Goal: Information Seeking & Learning: Compare options

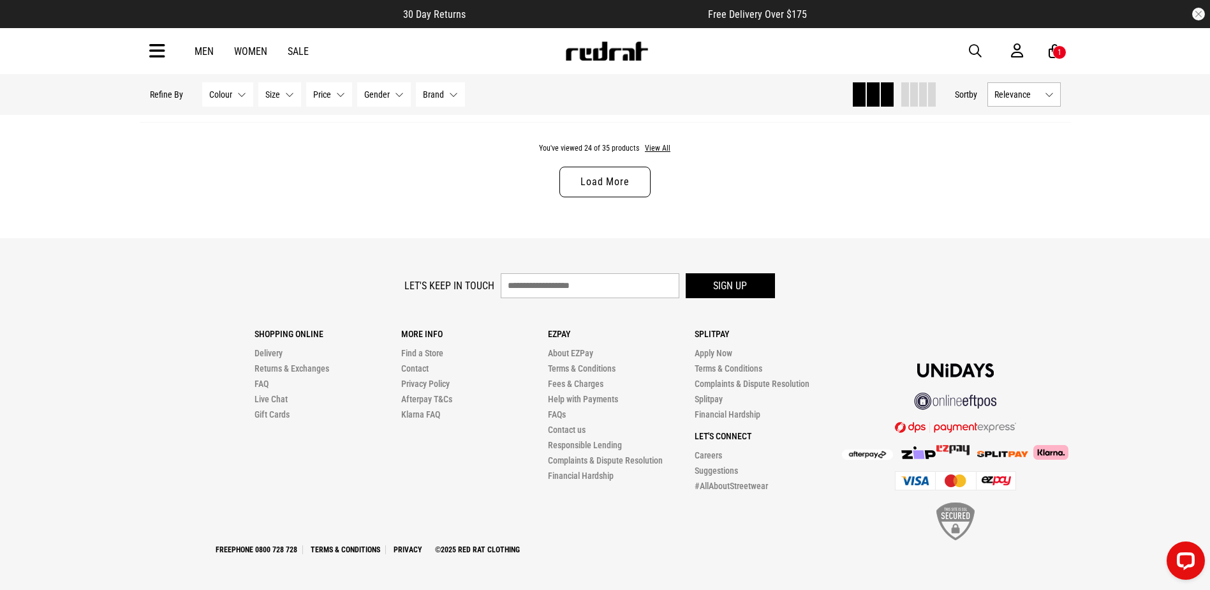
click at [591, 186] on link "Load More" at bounding box center [605, 182] width 91 height 31
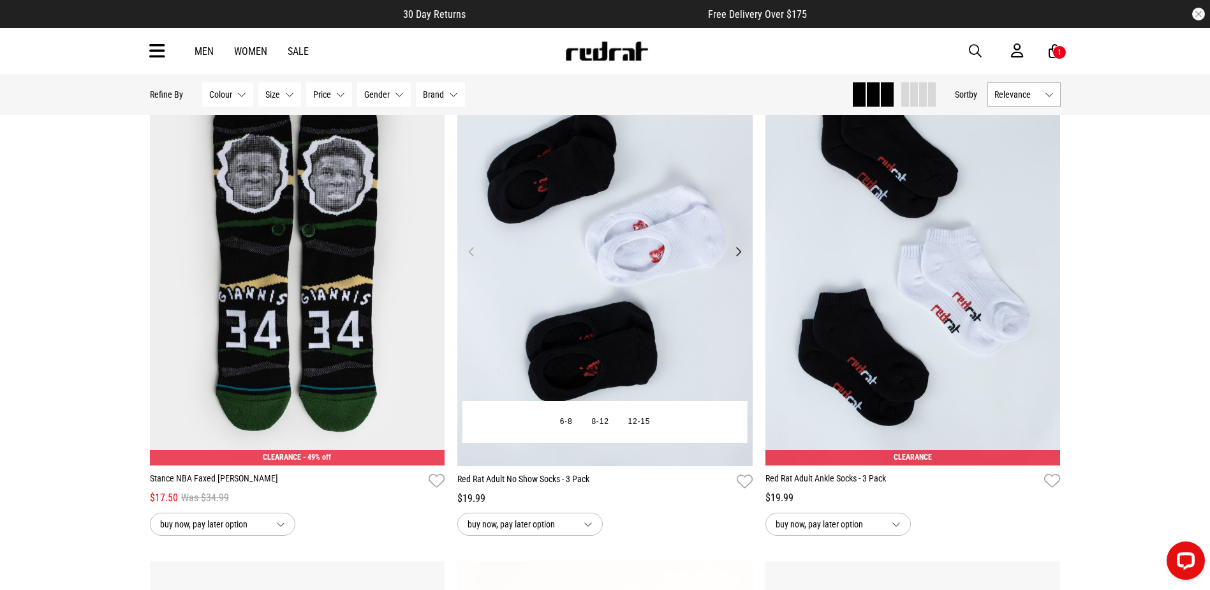
scroll to position [4651, 0]
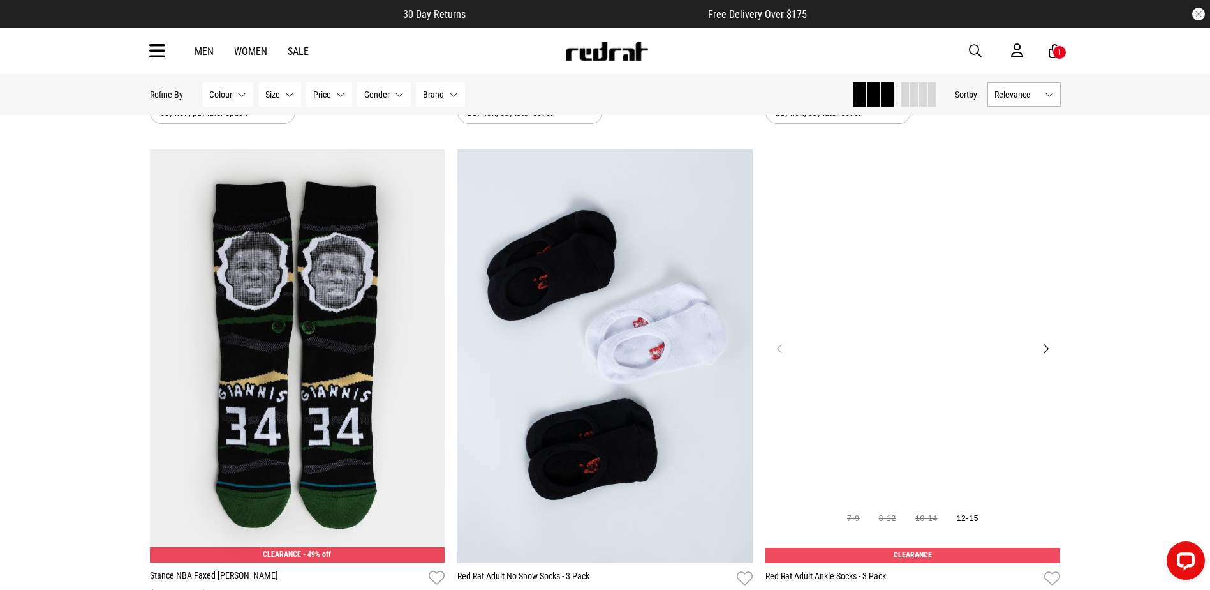
click at [822, 244] on img at bounding box center [913, 355] width 295 height 413
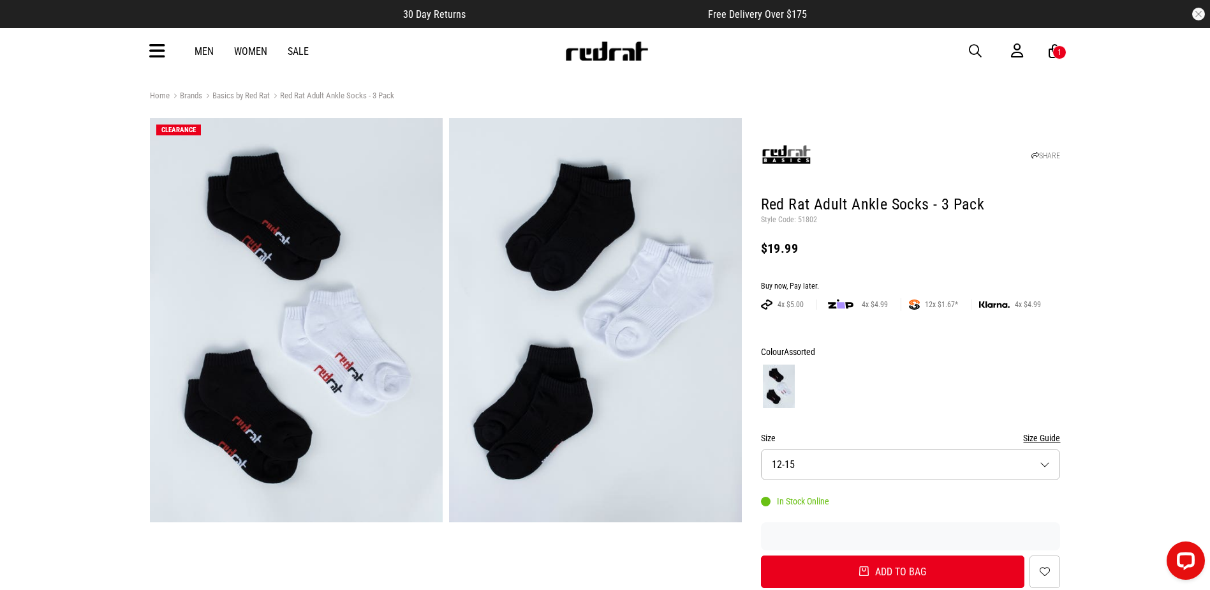
click at [295, 235] on img at bounding box center [296, 320] width 293 height 404
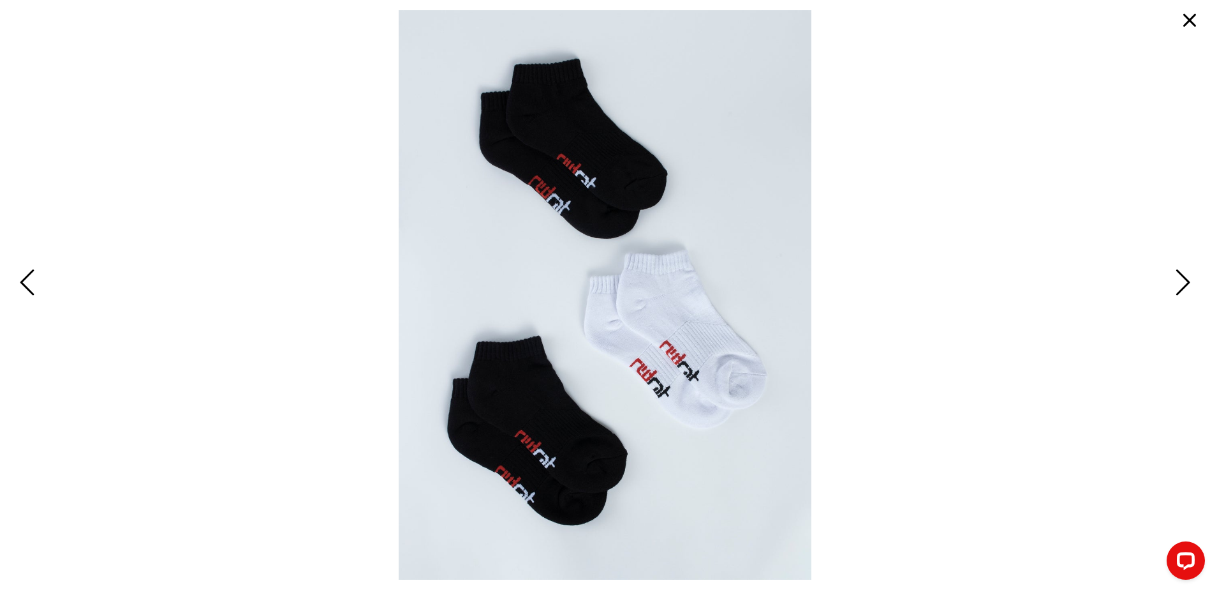
click at [1197, 20] on button "button" at bounding box center [1190, 20] width 31 height 31
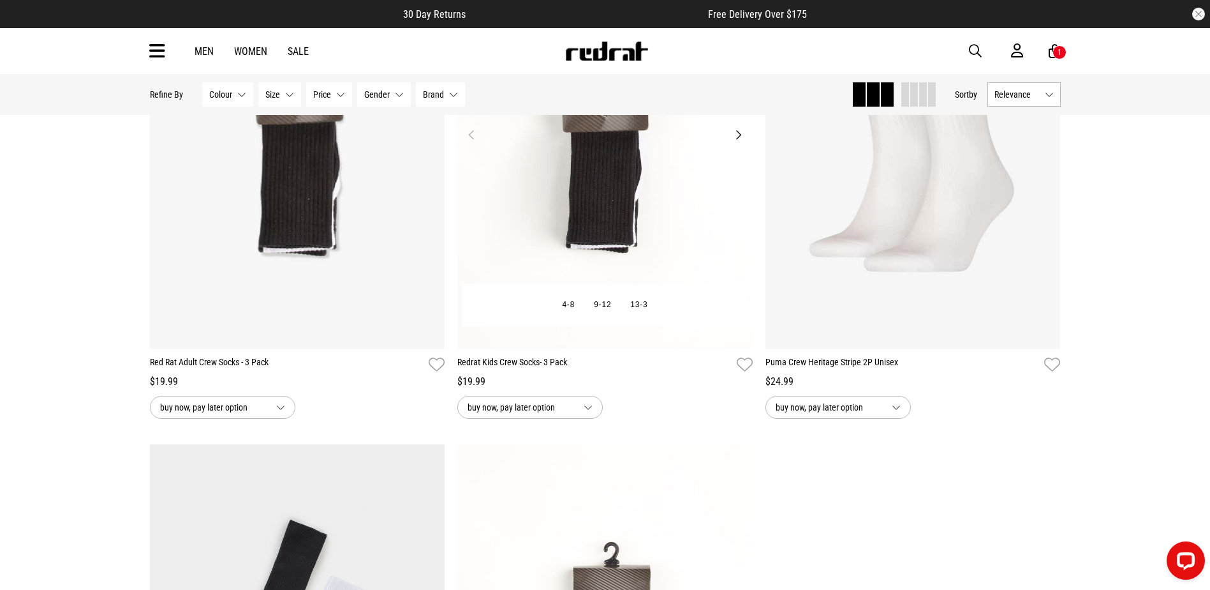
scroll to position [1387, 0]
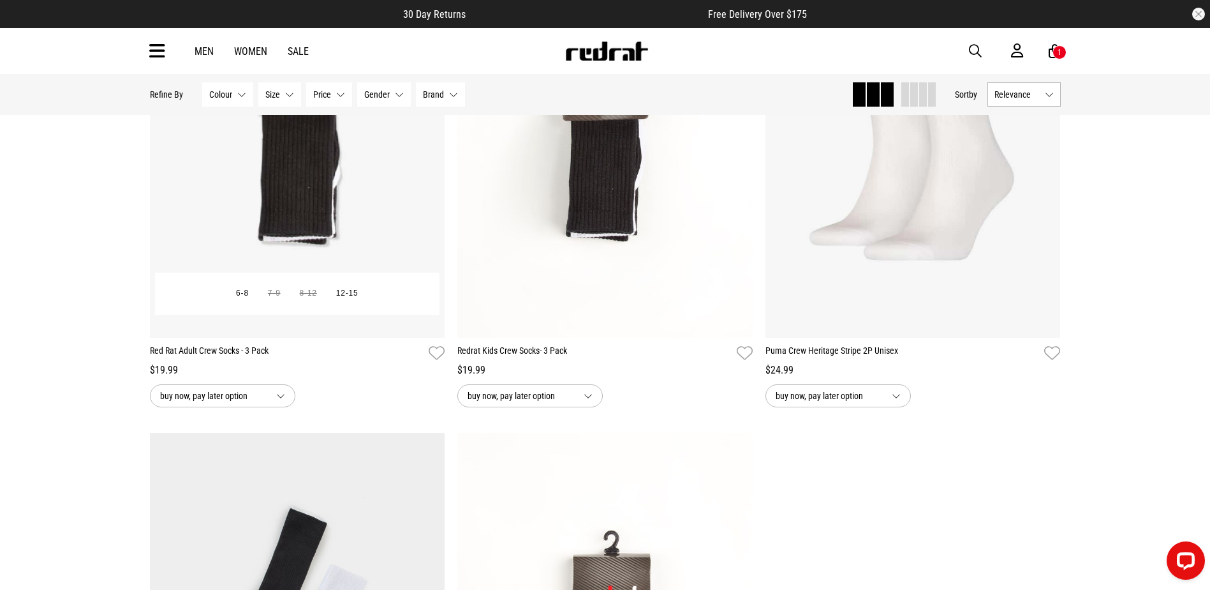
click at [379, 216] on img at bounding box center [297, 130] width 295 height 413
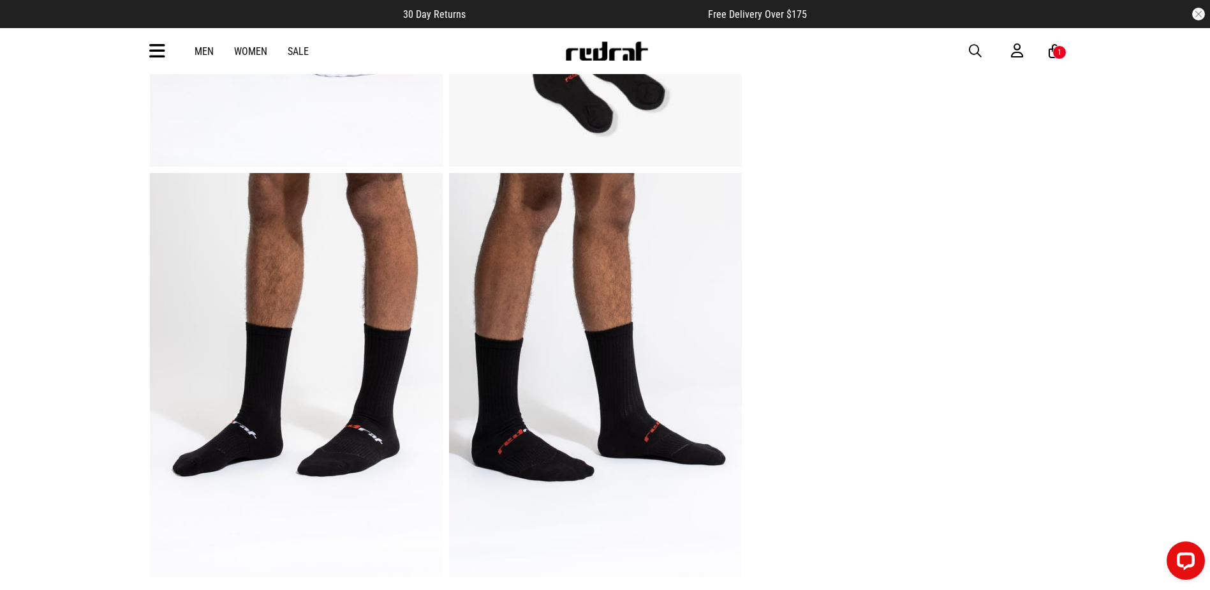
scroll to position [829, 0]
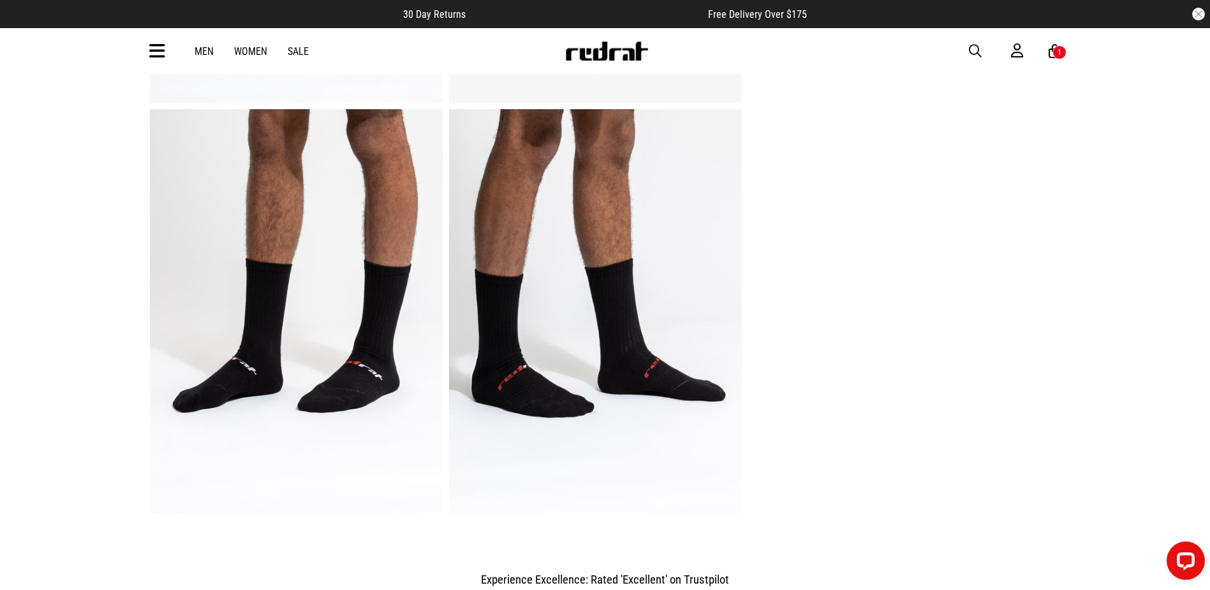
click at [359, 343] on img at bounding box center [296, 311] width 293 height 404
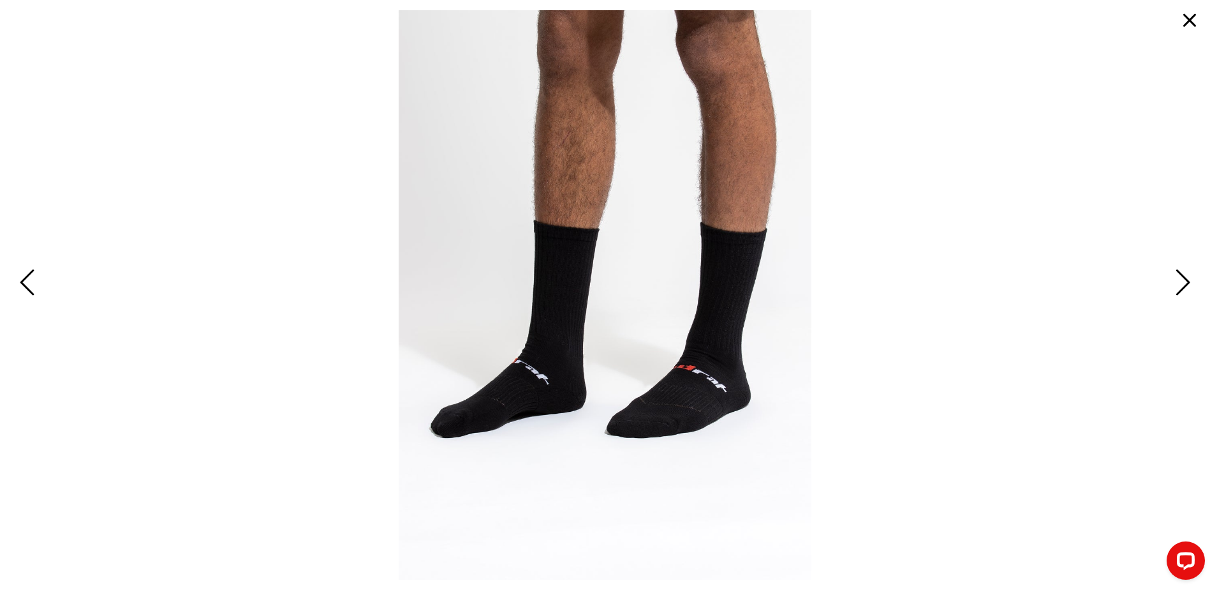
click at [1185, 17] on button "button" at bounding box center [1190, 20] width 31 height 31
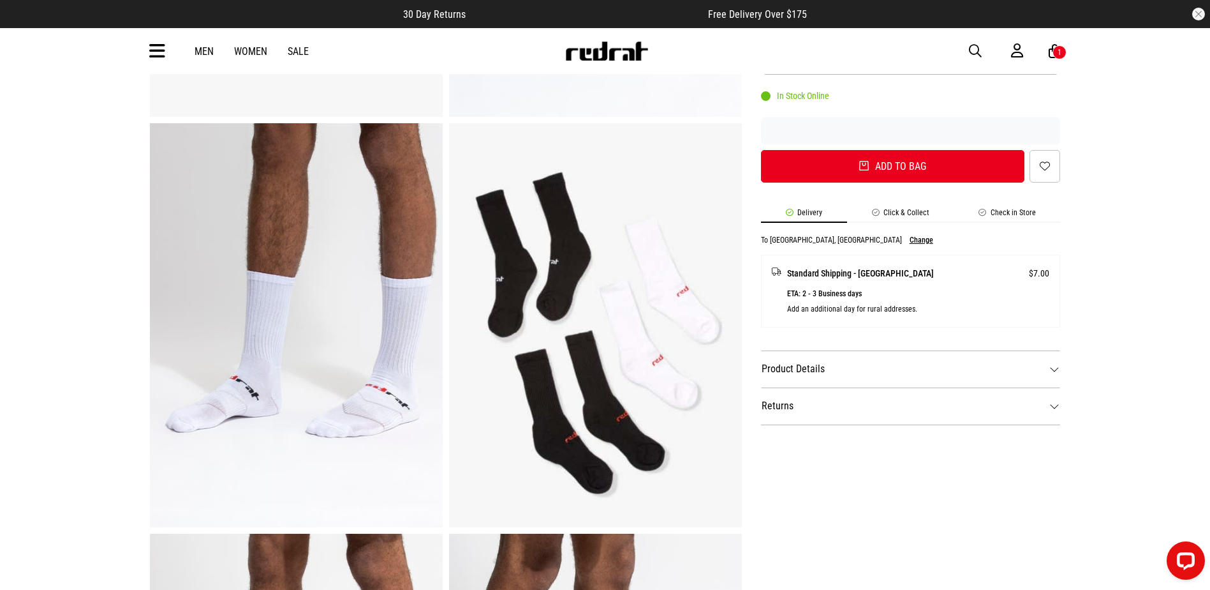
scroll to position [383, 0]
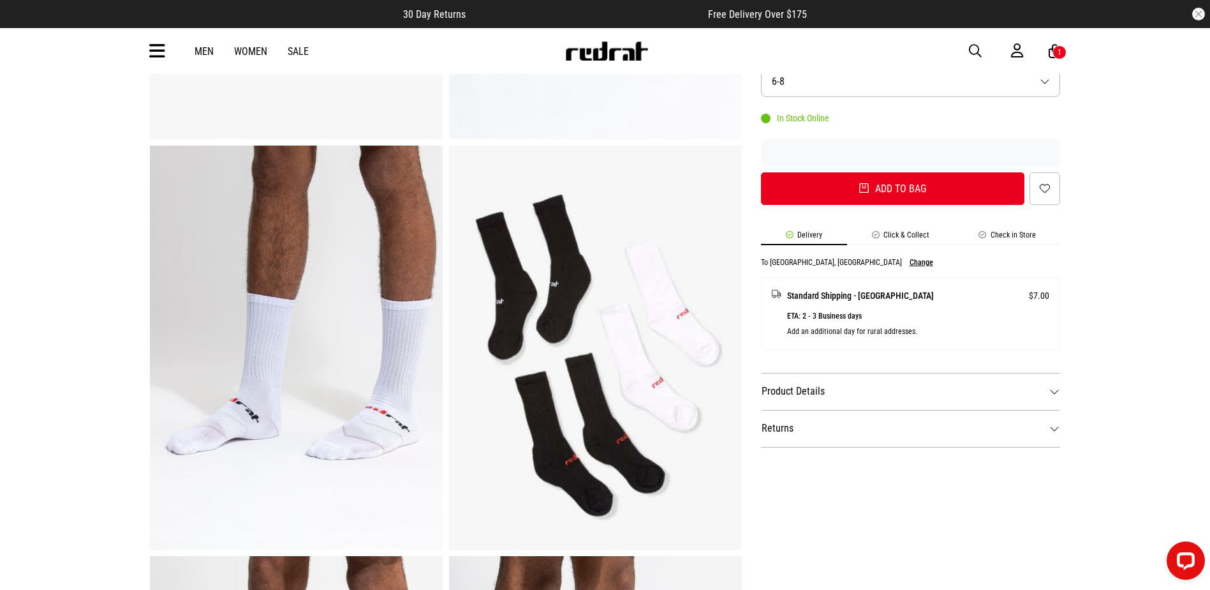
click at [544, 316] on img at bounding box center [595, 347] width 293 height 404
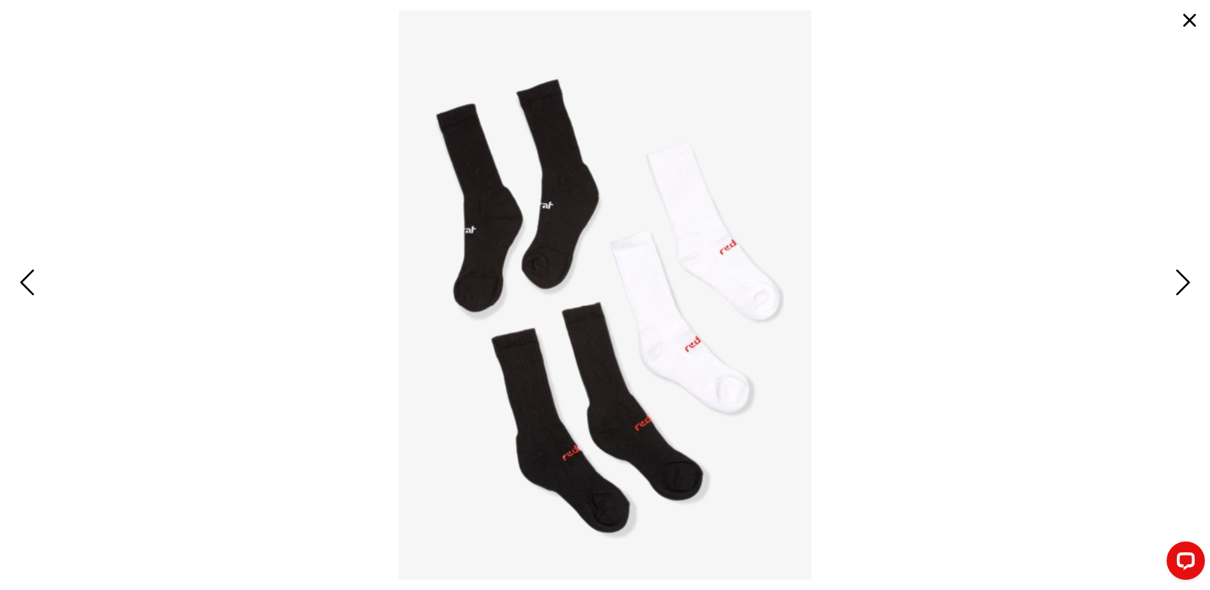
click at [1186, 29] on button "button" at bounding box center [1190, 20] width 31 height 31
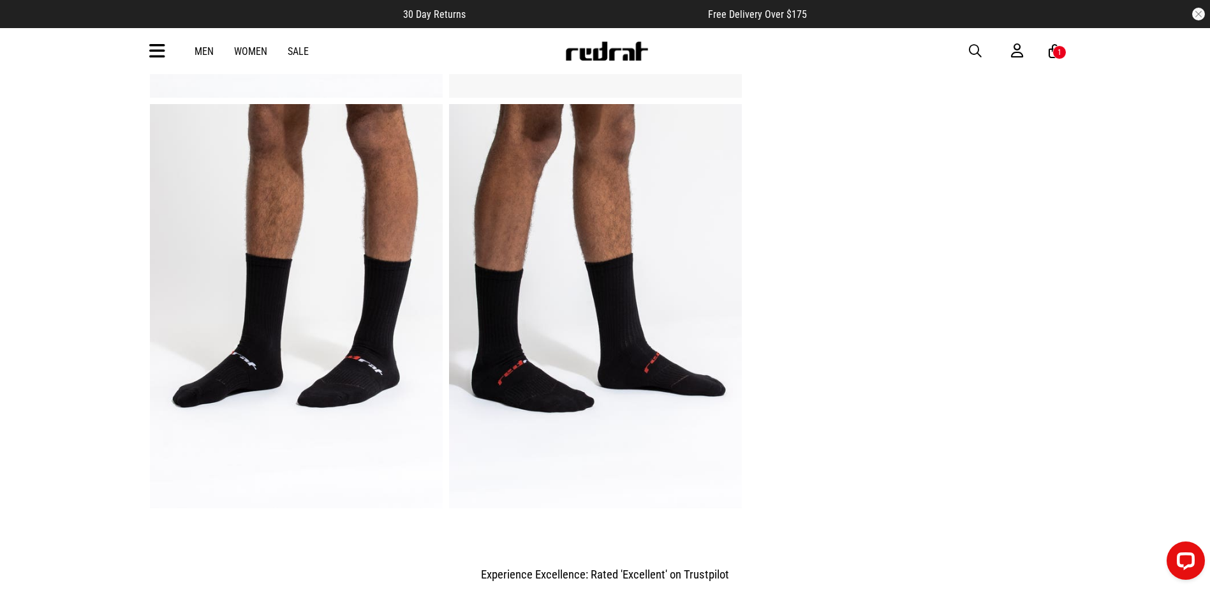
scroll to position [957, 0]
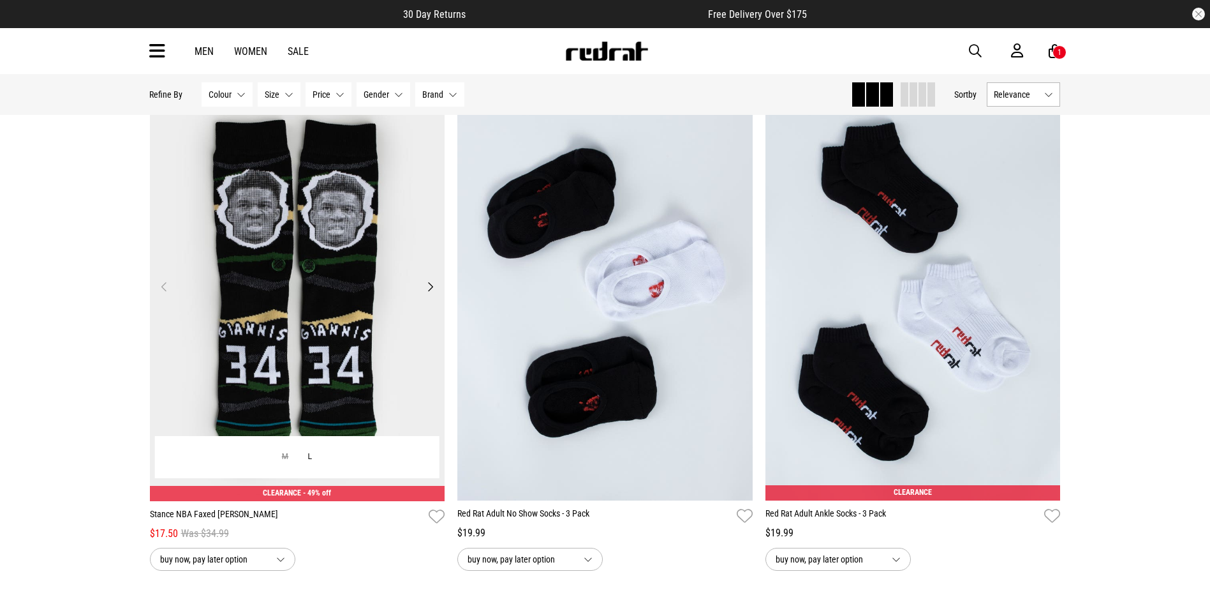
scroll to position [595, 0]
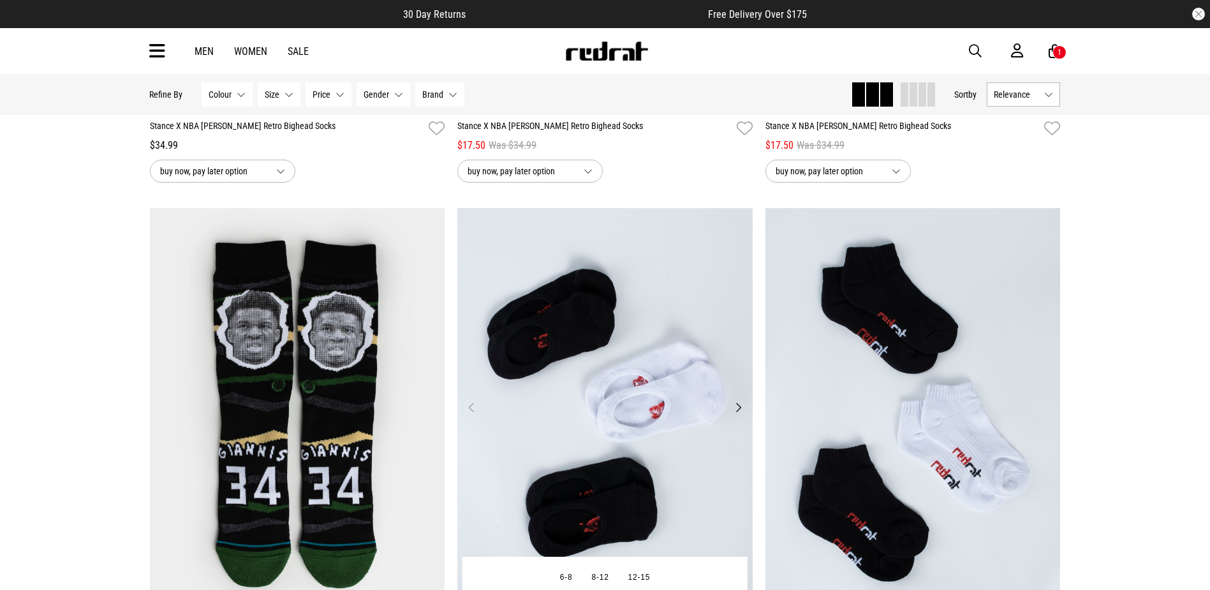
drag, startPoint x: 463, startPoint y: 325, endPoint x: 535, endPoint y: 348, distance: 75.7
click at [535, 348] on img at bounding box center [604, 414] width 295 height 413
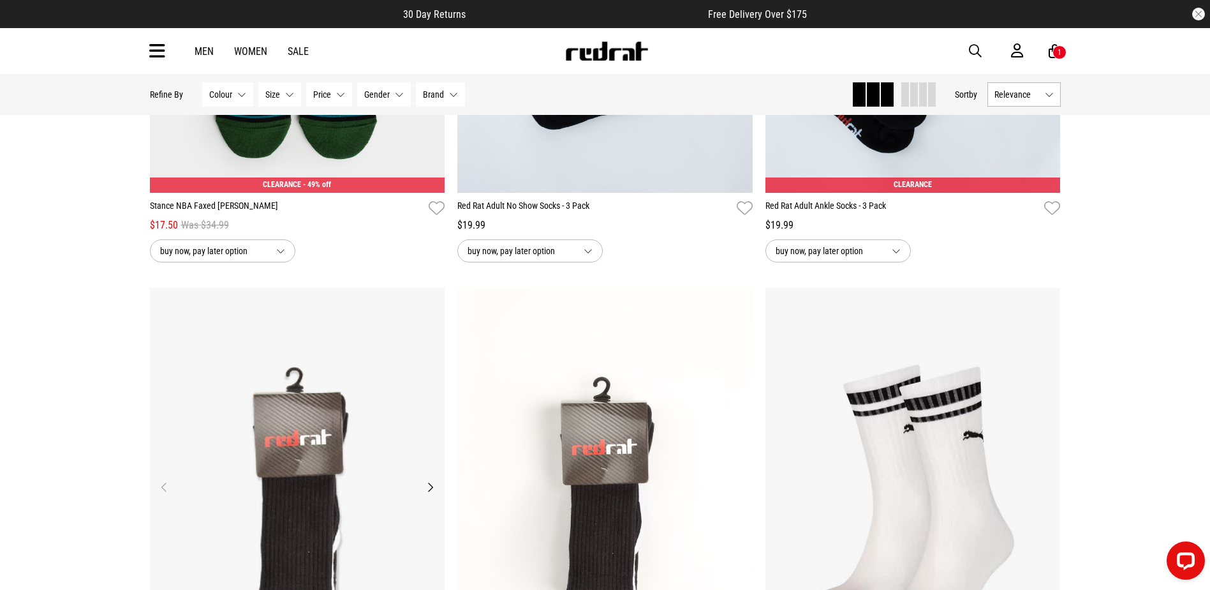
scroll to position [1142, 0]
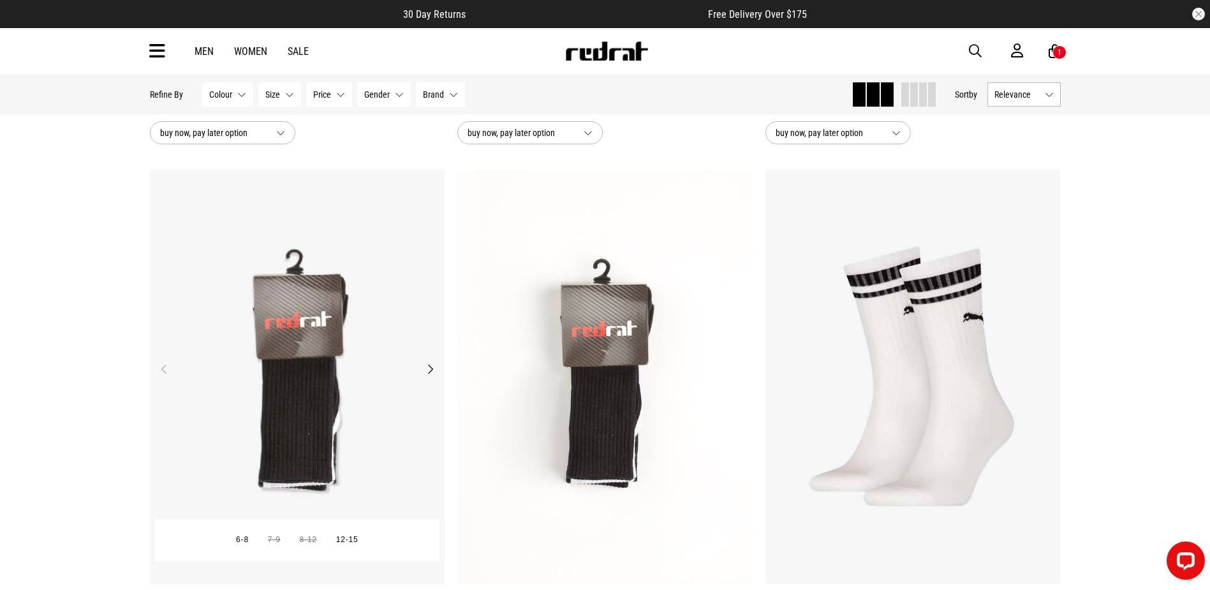
click at [262, 387] on img at bounding box center [297, 376] width 295 height 413
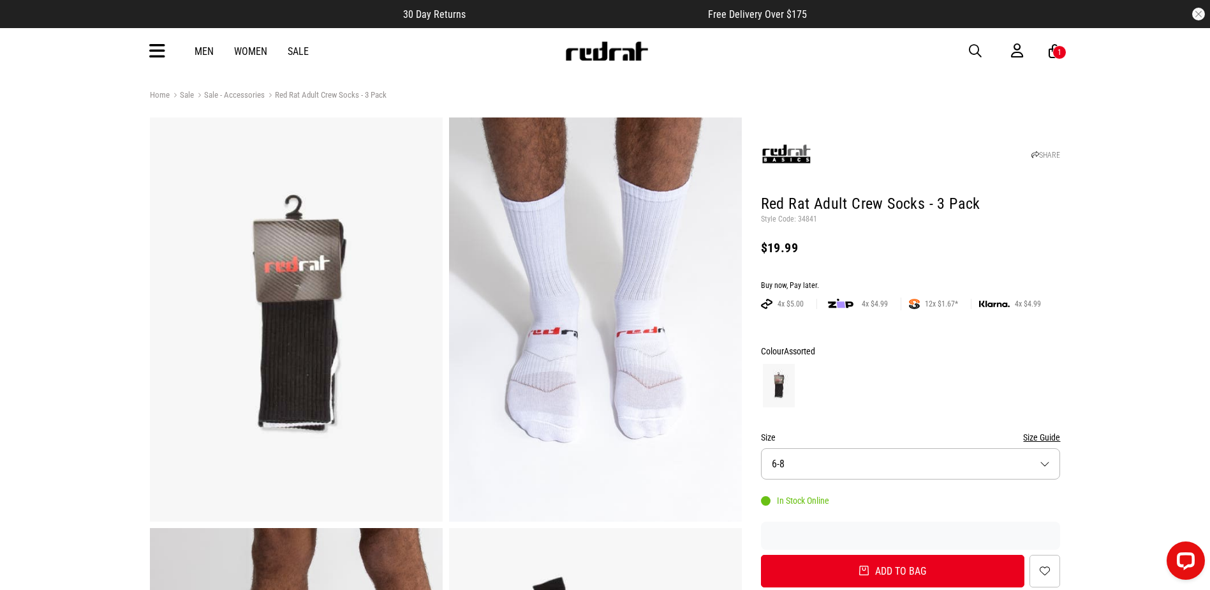
click at [586, 378] on img at bounding box center [595, 319] width 293 height 404
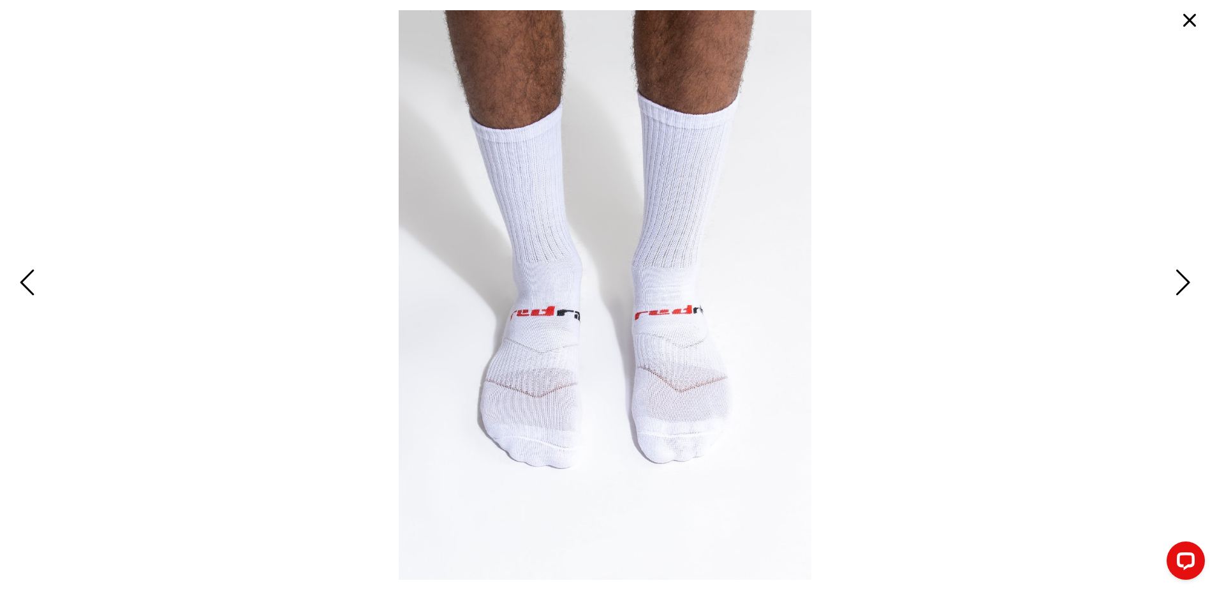
click at [1195, 20] on button "button" at bounding box center [1190, 20] width 31 height 31
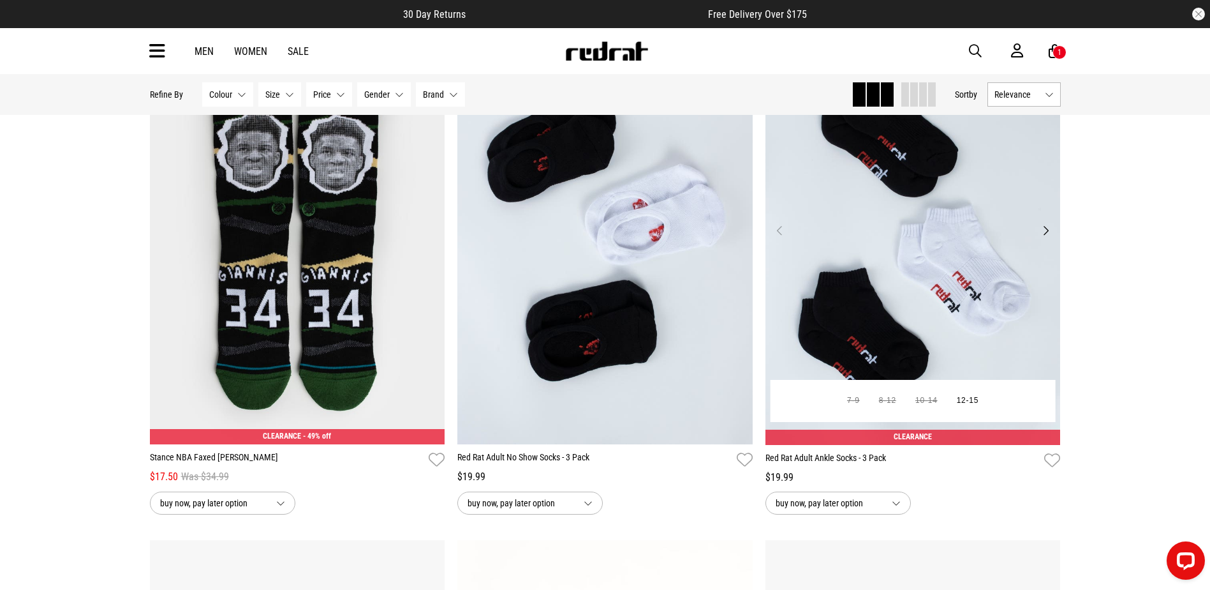
scroll to position [667, 0]
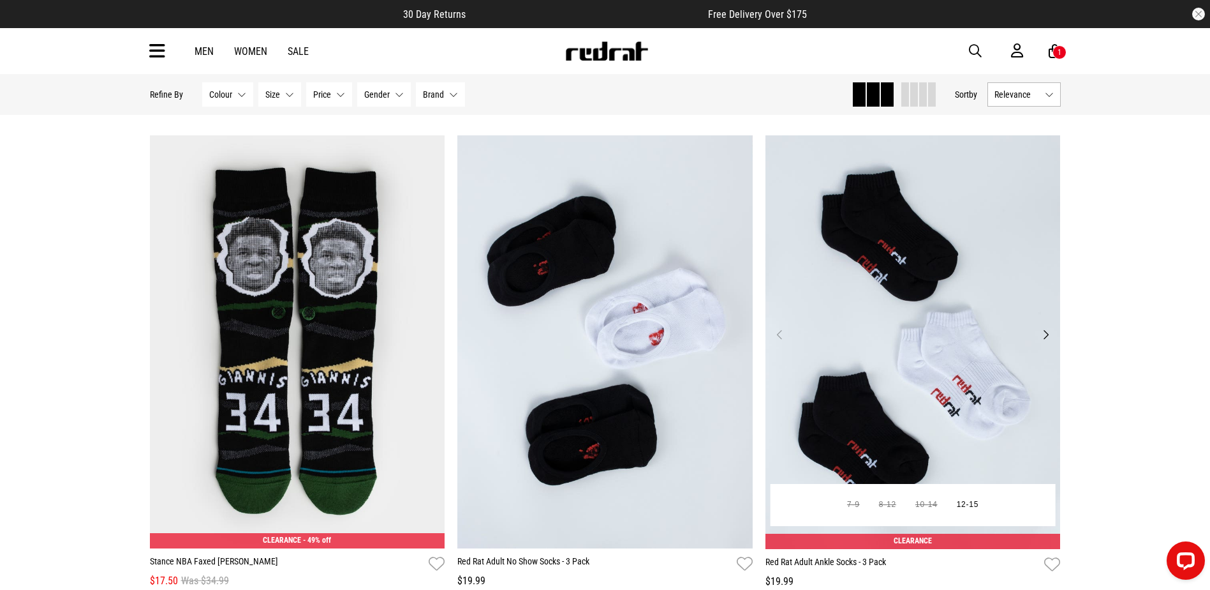
click at [915, 251] on img at bounding box center [913, 341] width 295 height 413
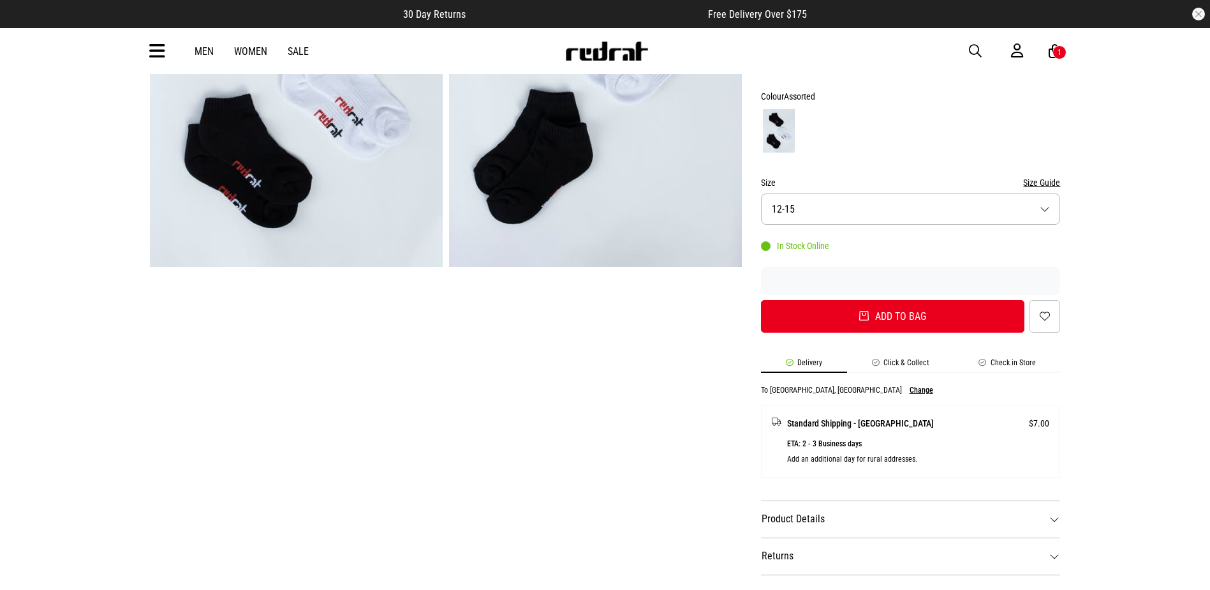
scroll to position [255, 0]
click at [359, 217] on img at bounding box center [296, 64] width 293 height 404
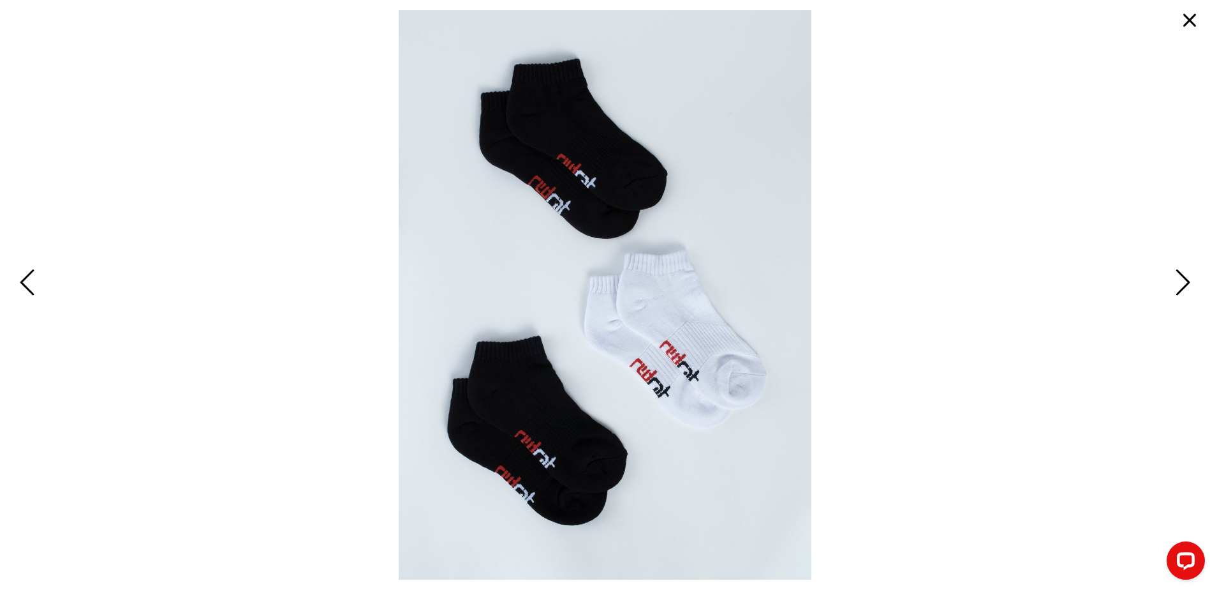
scroll to position [0, 0]
click at [1183, 21] on button "button" at bounding box center [1190, 20] width 31 height 31
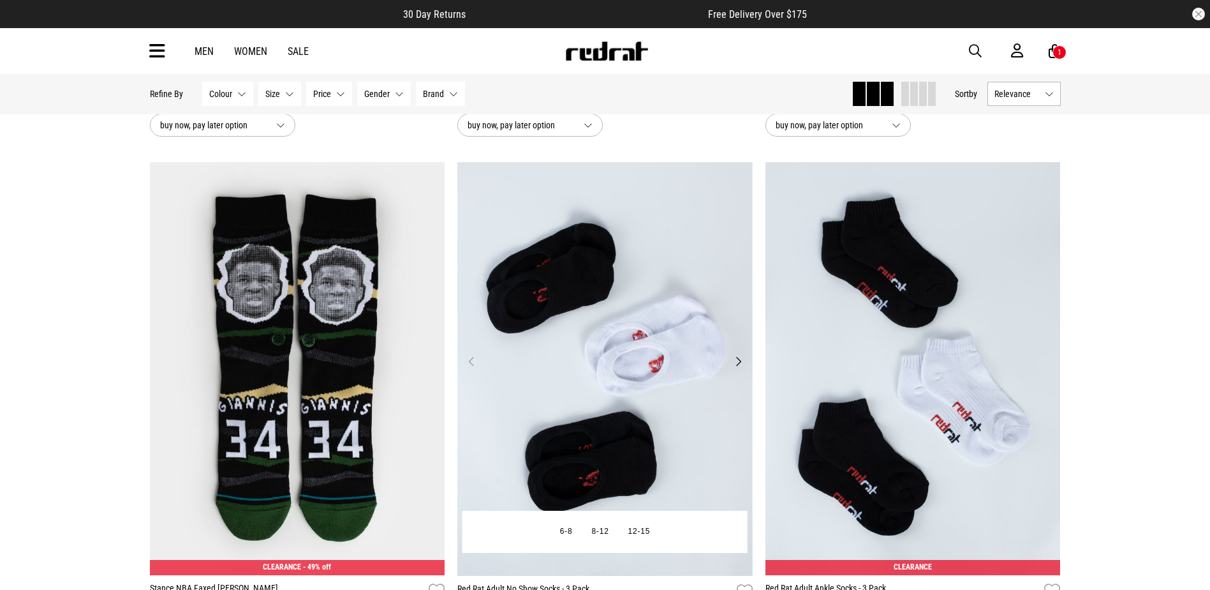
scroll to position [641, 0]
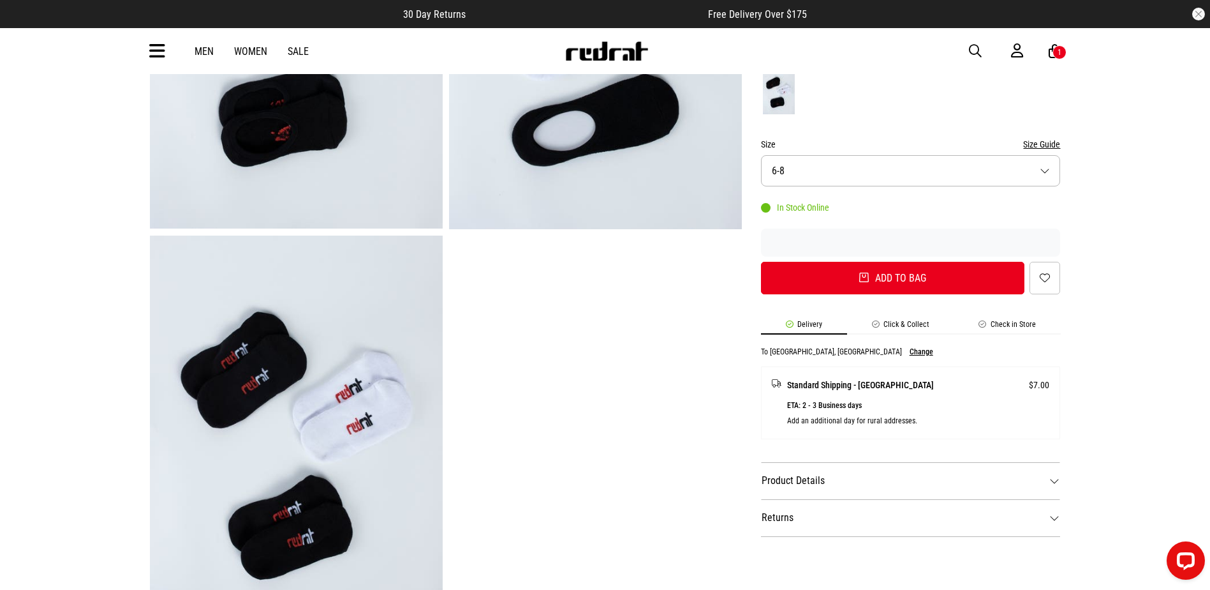
scroll to position [128, 0]
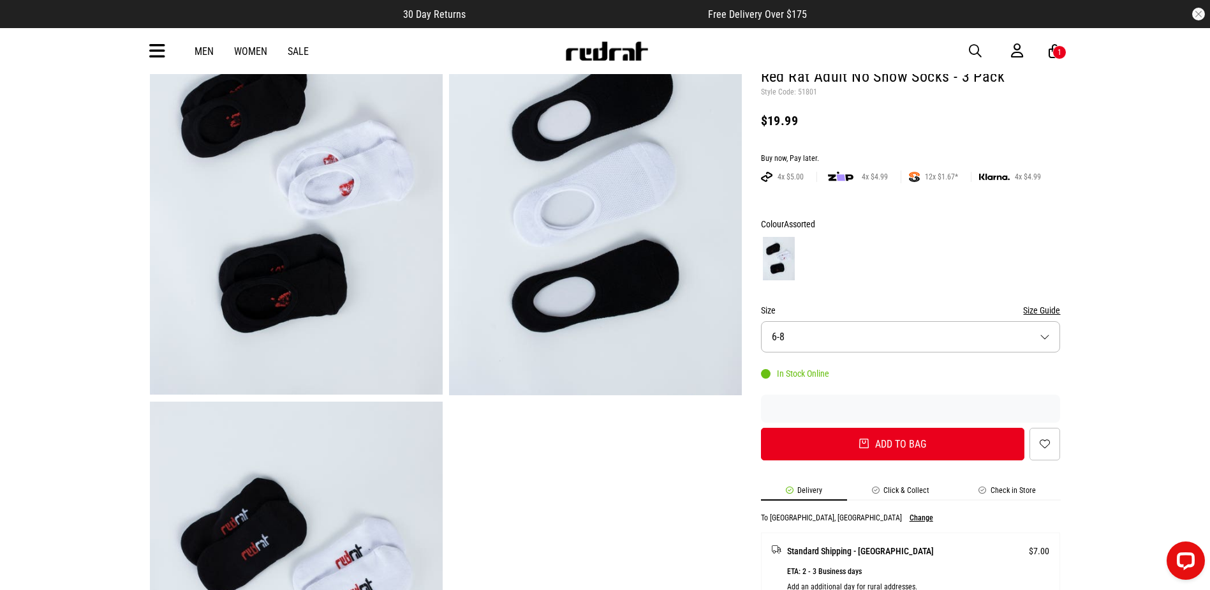
click at [676, 264] on img at bounding box center [595, 192] width 293 height 405
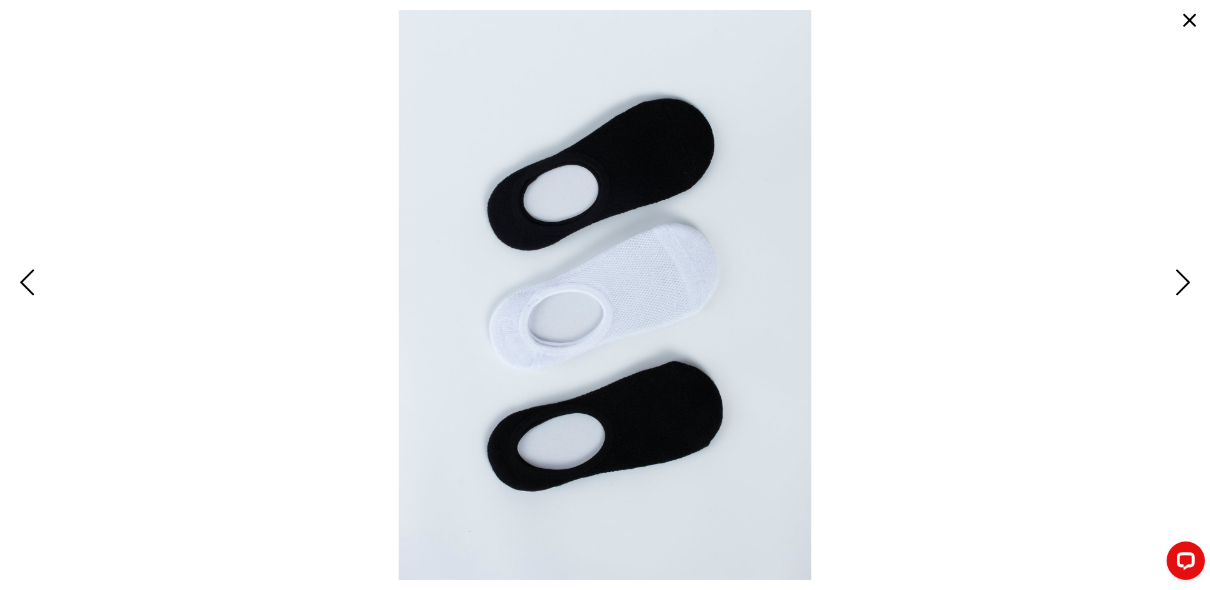
click at [1192, 13] on button "button" at bounding box center [1190, 20] width 31 height 31
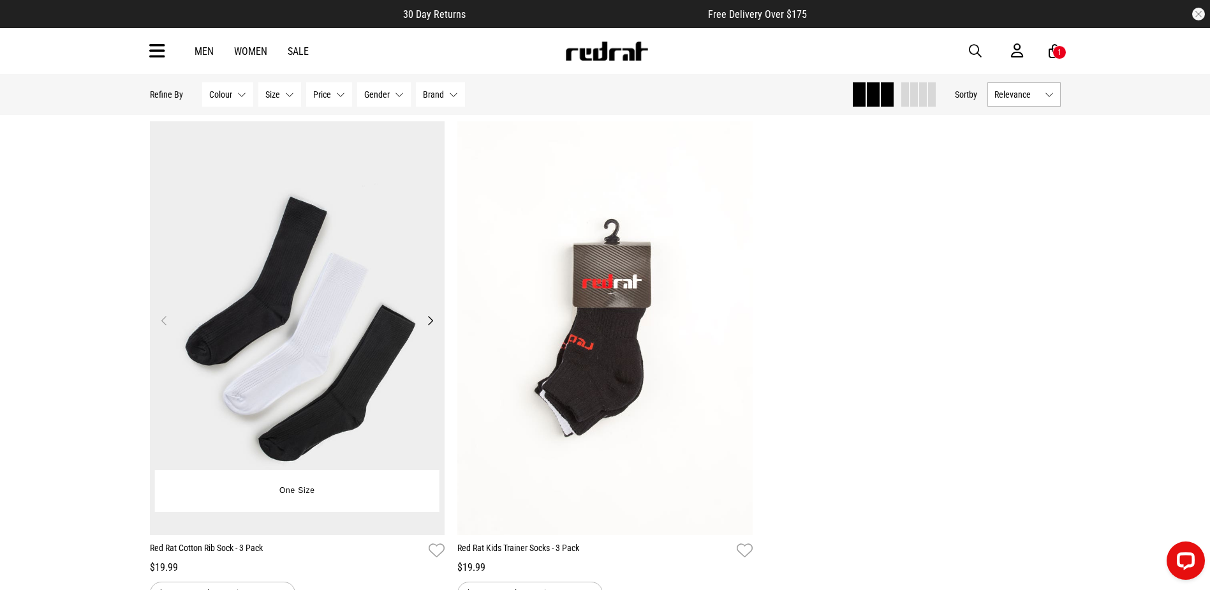
drag, startPoint x: 436, startPoint y: 327, endPoint x: 347, endPoint y: 329, distance: 89.4
click at [347, 329] on img at bounding box center [297, 327] width 295 height 413
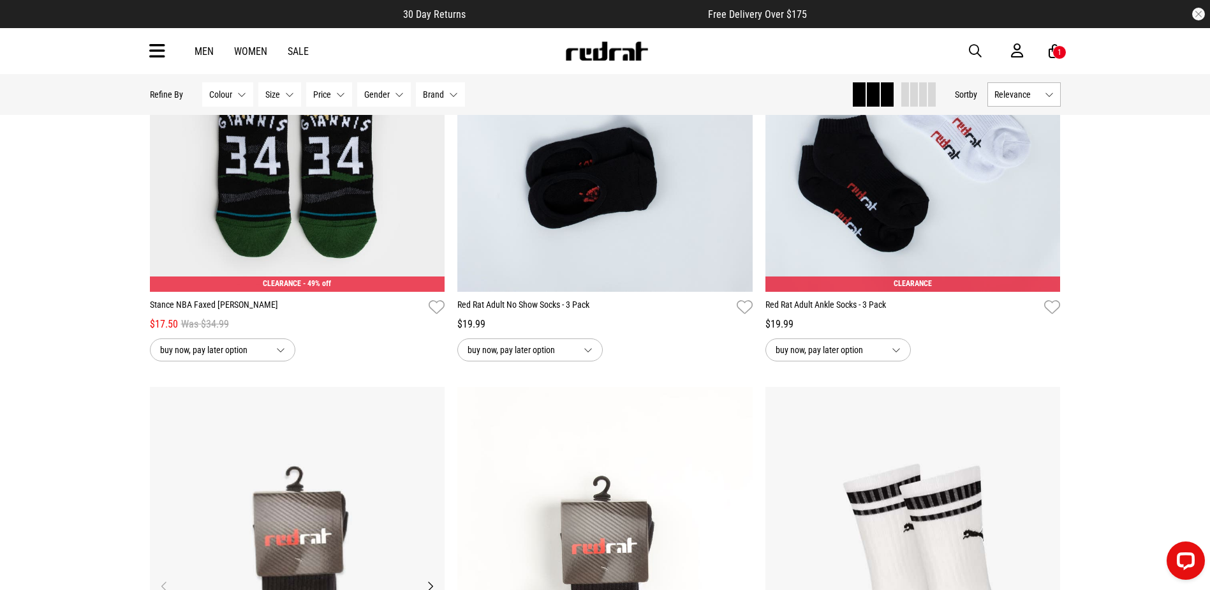
scroll to position [1225, 0]
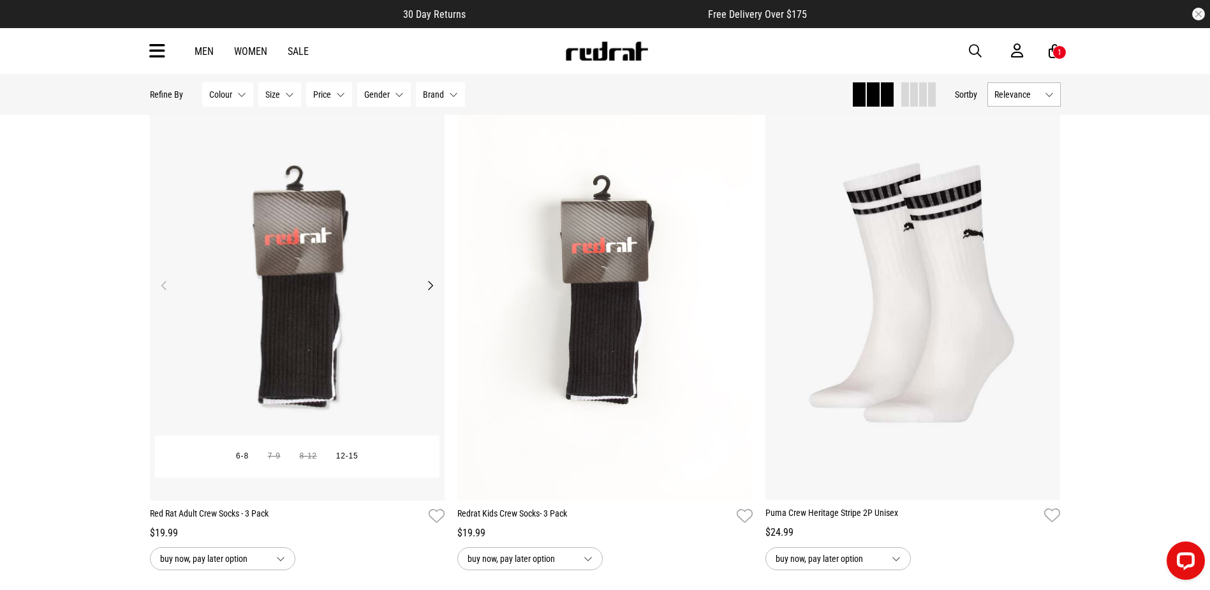
click at [323, 378] on img at bounding box center [297, 292] width 295 height 413
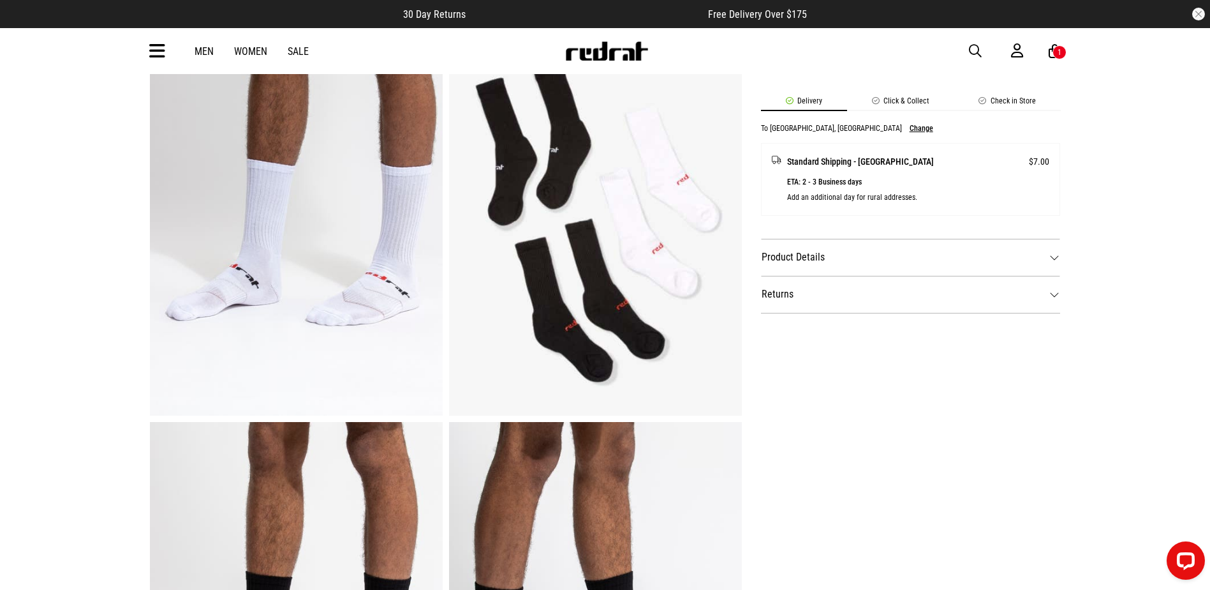
scroll to position [510, 0]
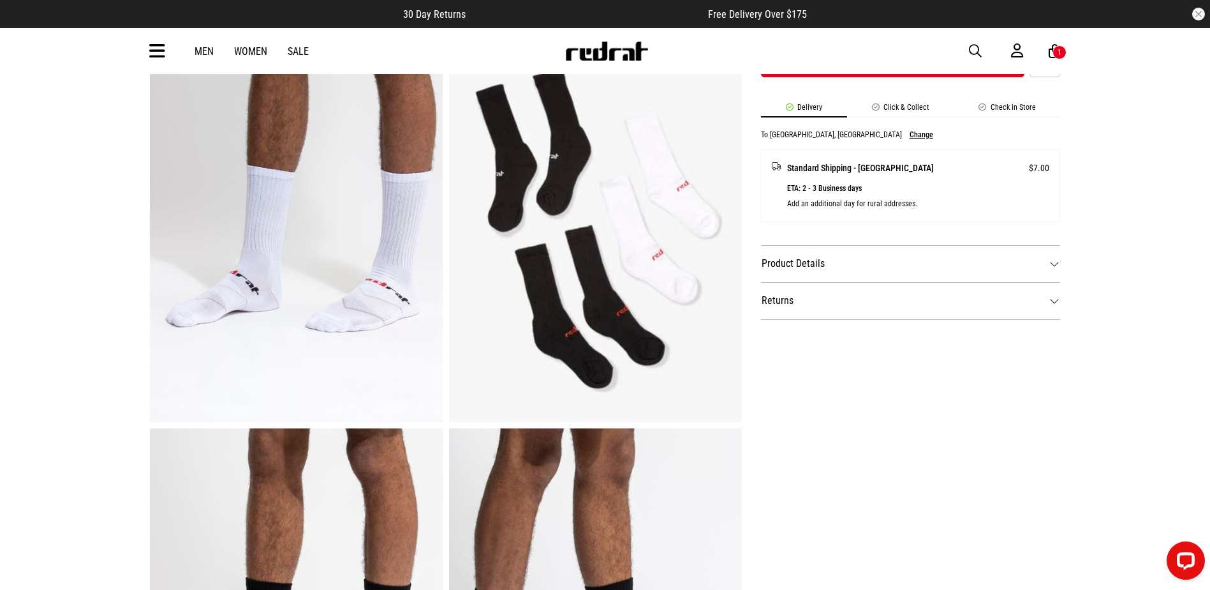
click at [577, 301] on img at bounding box center [595, 220] width 293 height 404
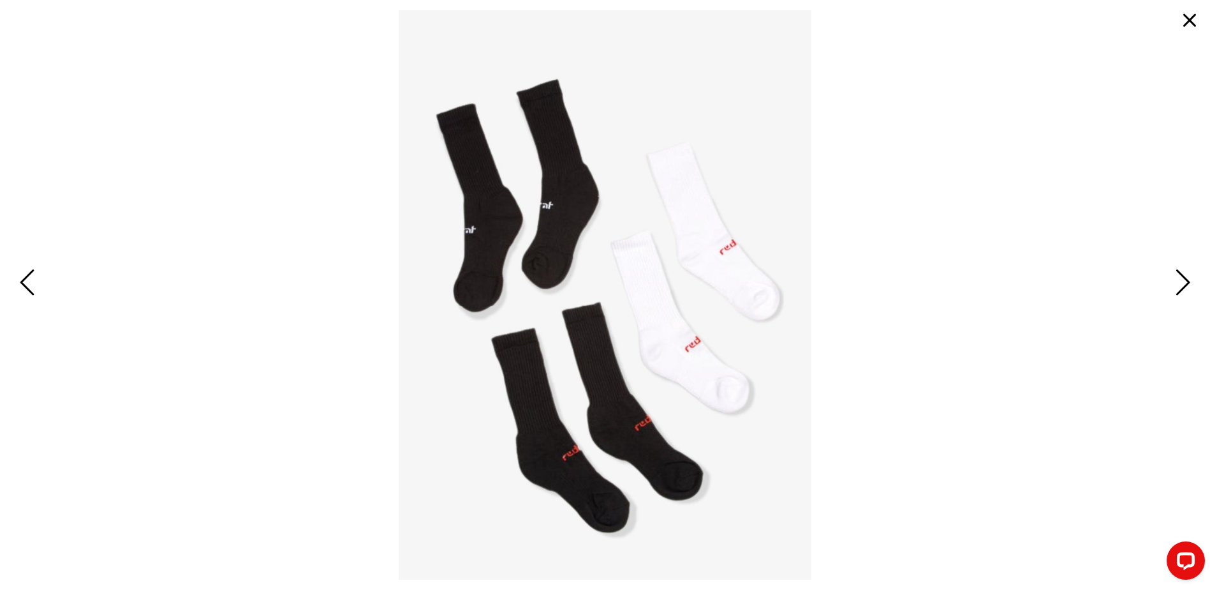
click at [611, 433] on img at bounding box center [605, 294] width 412 height 569
click at [632, 426] on img at bounding box center [605, 294] width 412 height 569
click at [1193, 15] on button "button" at bounding box center [1190, 20] width 31 height 31
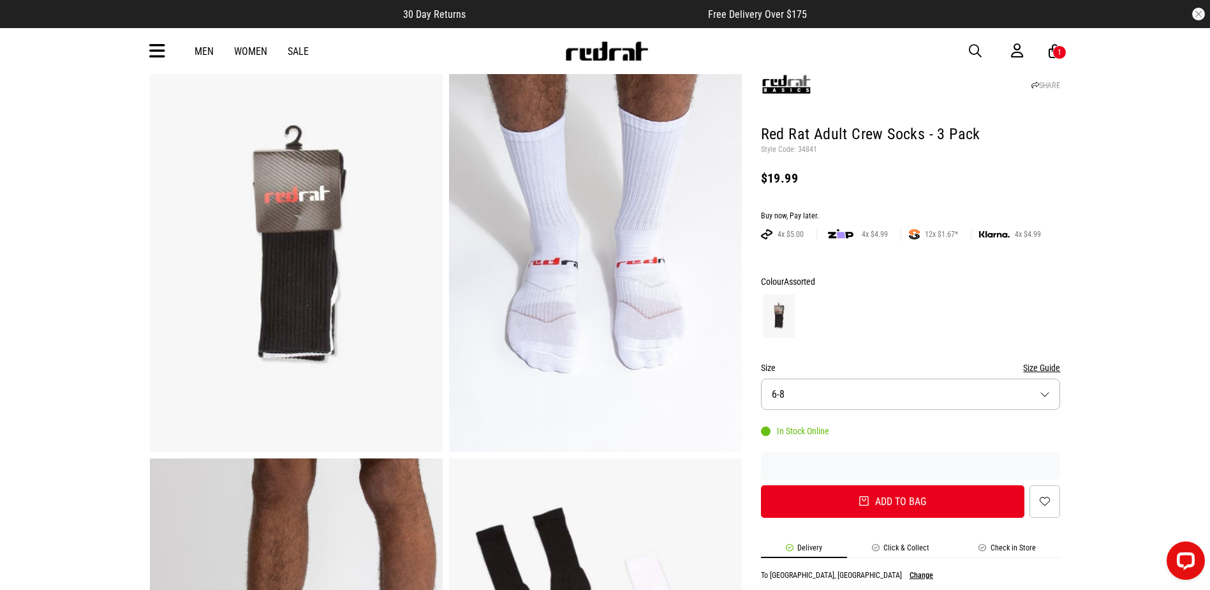
scroll to position [64, 0]
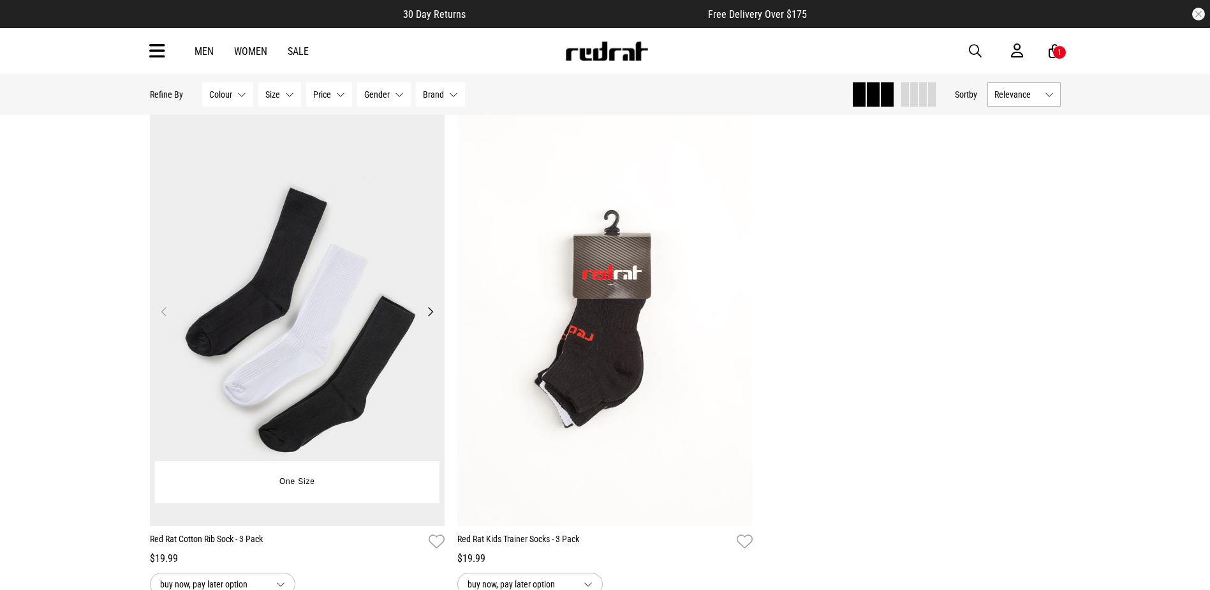
scroll to position [1708, 0]
click at [316, 322] on img at bounding box center [297, 318] width 295 height 413
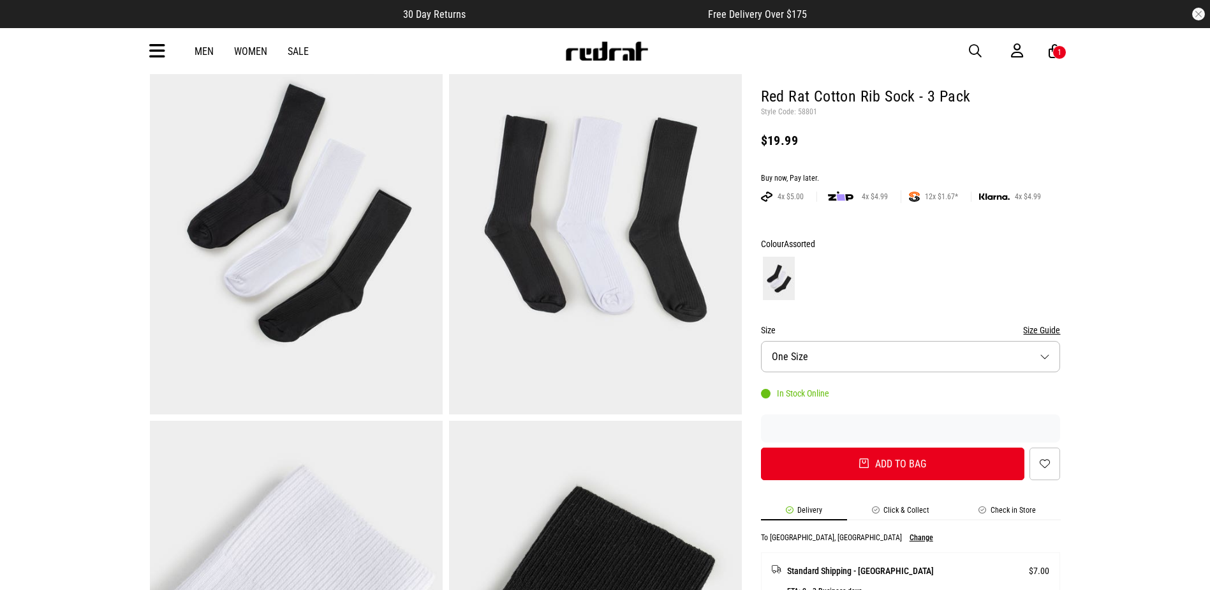
scroll to position [255, 0]
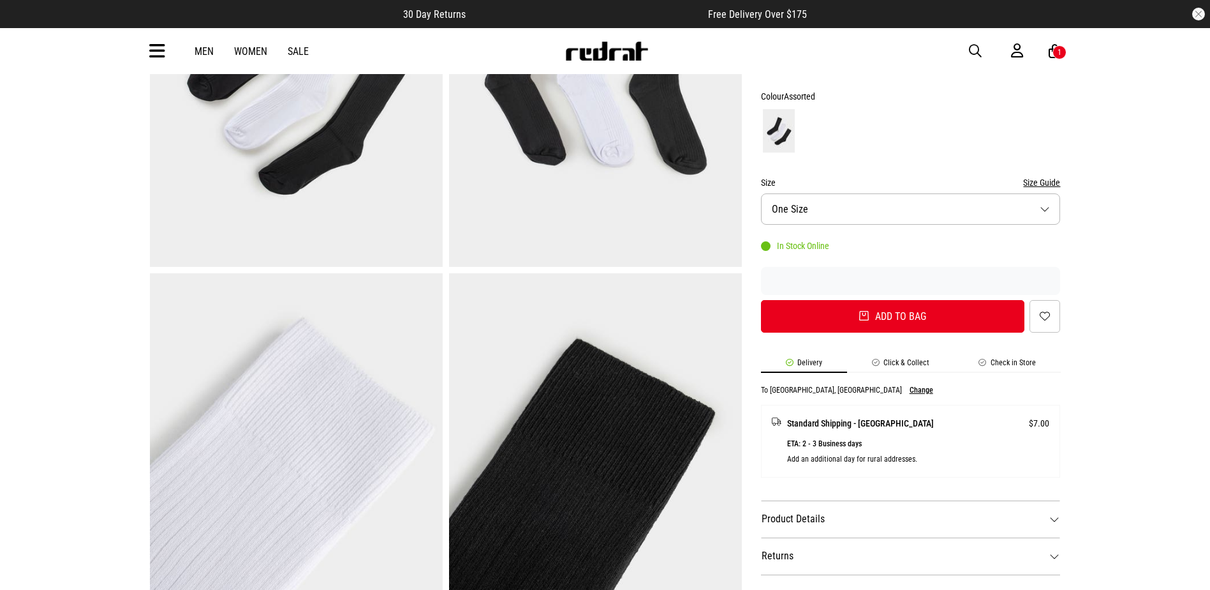
click at [554, 195] on img at bounding box center [595, 65] width 293 height 404
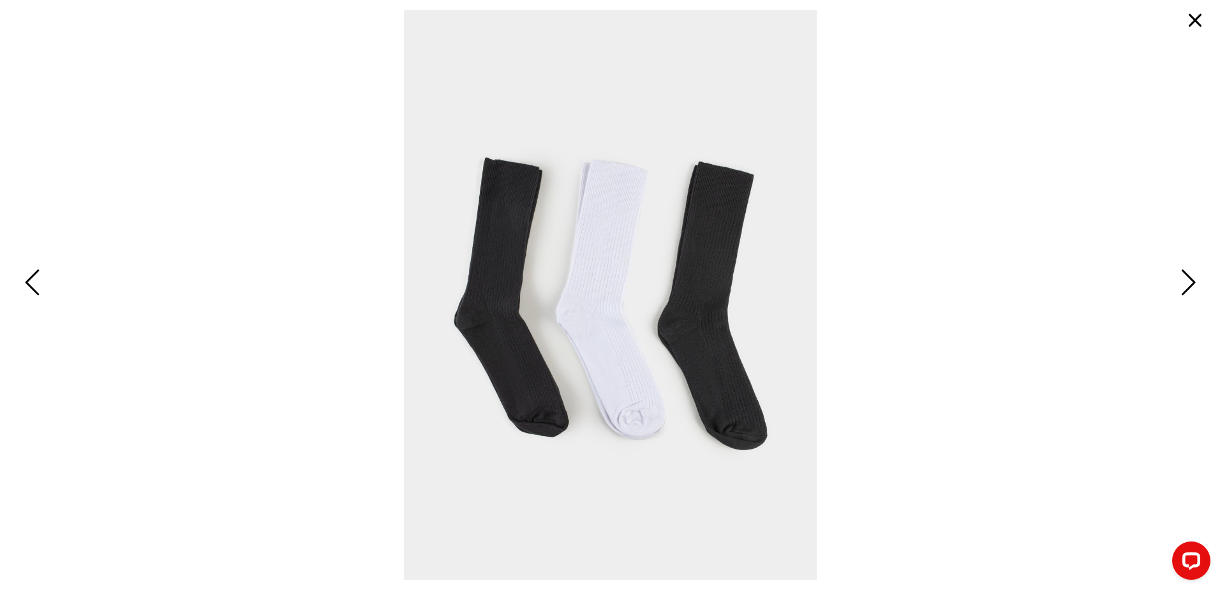
scroll to position [128, 0]
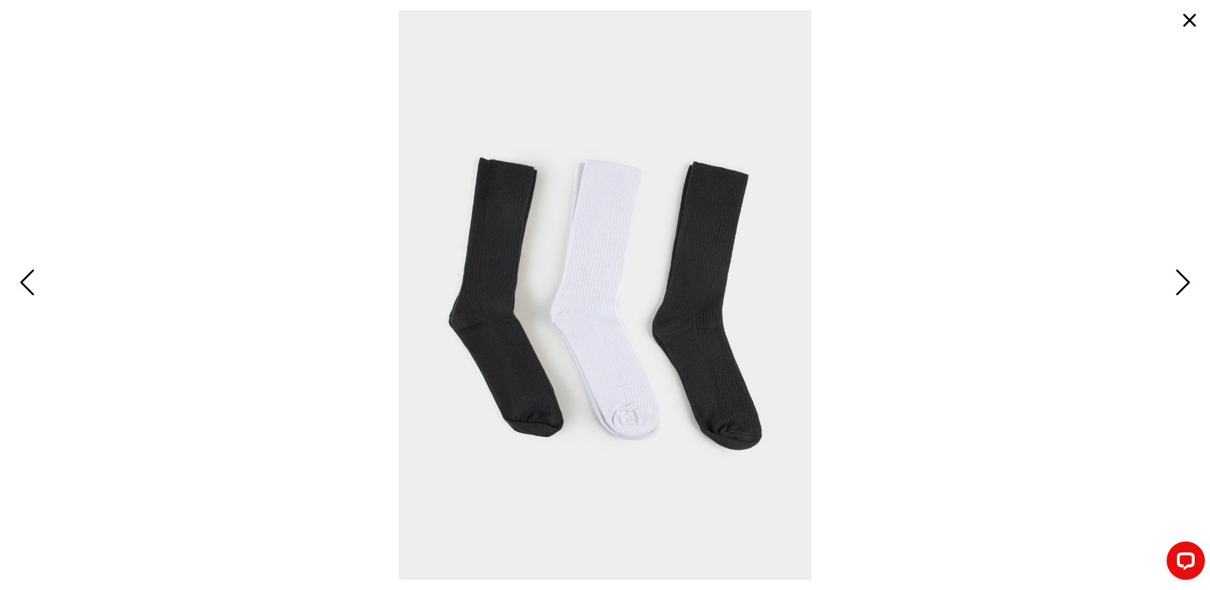
click at [1185, 13] on button "button" at bounding box center [1190, 20] width 31 height 31
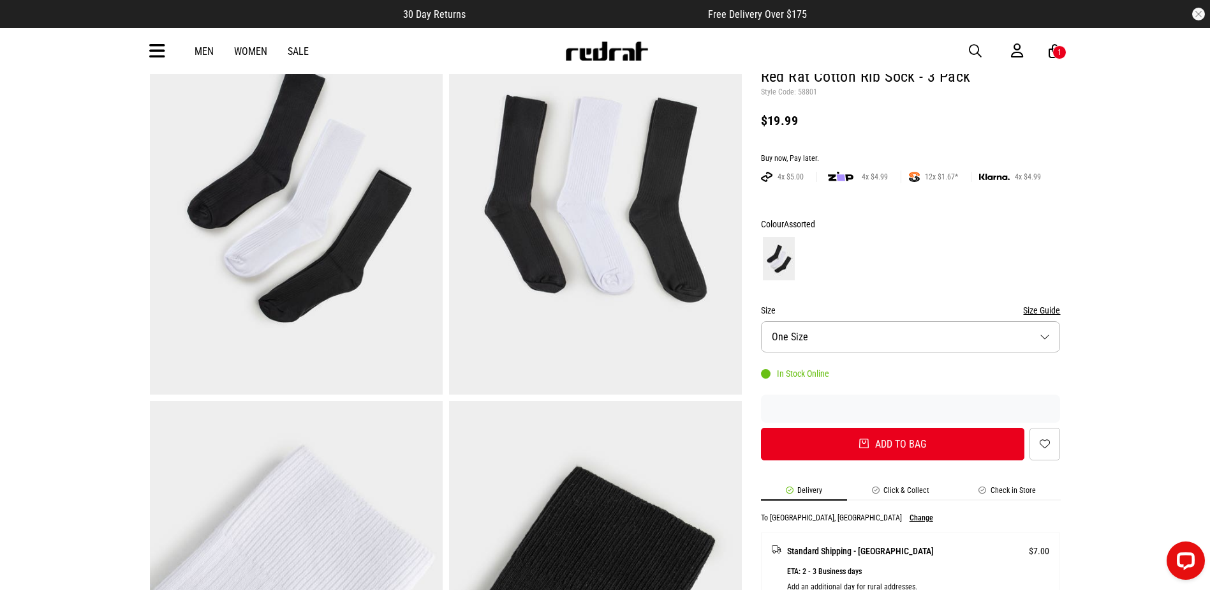
click at [979, 50] on span "button" at bounding box center [975, 50] width 13 height 15
click at [680, 48] on input "search" at bounding box center [572, 51] width 383 height 26
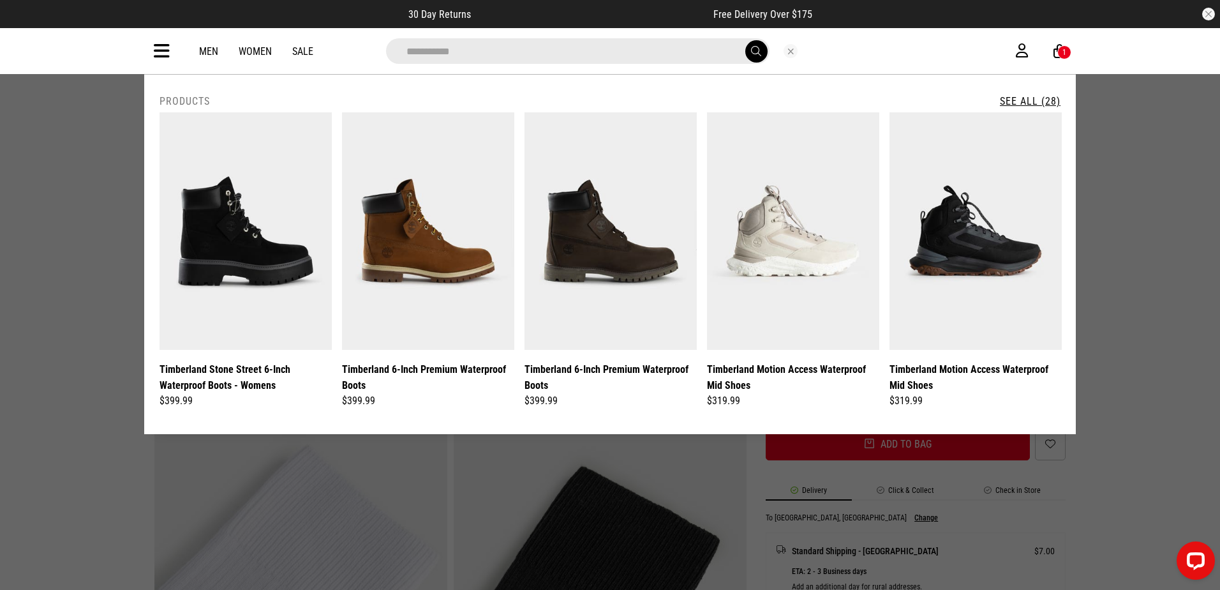
type input "**********"
click at [745, 40] on button "submit" at bounding box center [756, 51] width 22 height 22
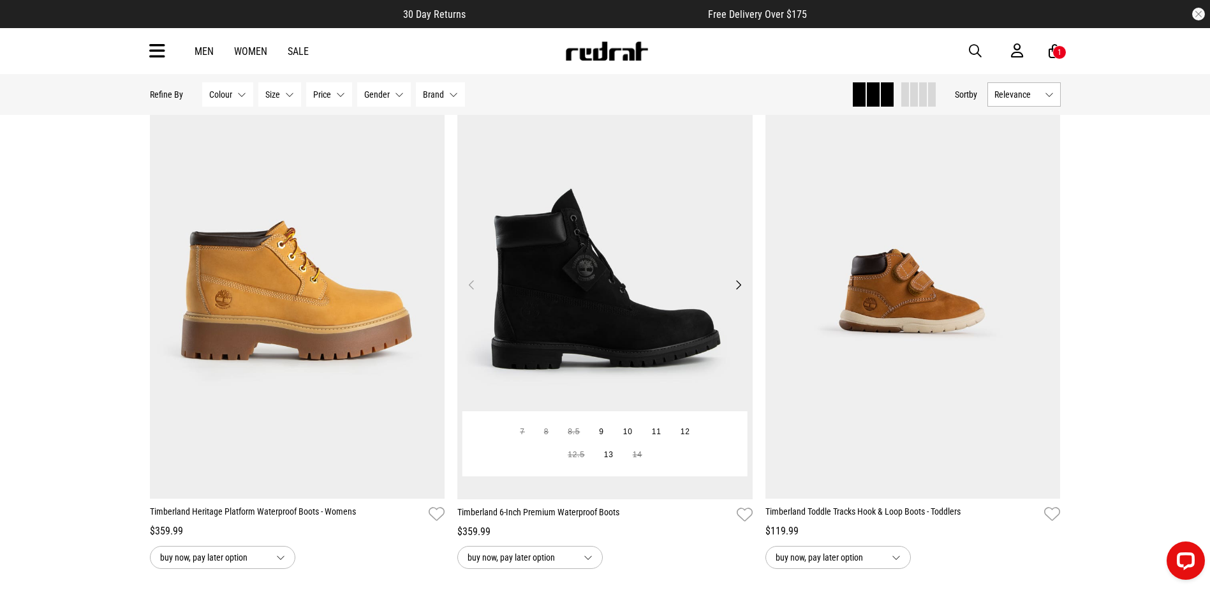
scroll to position [2297, 0]
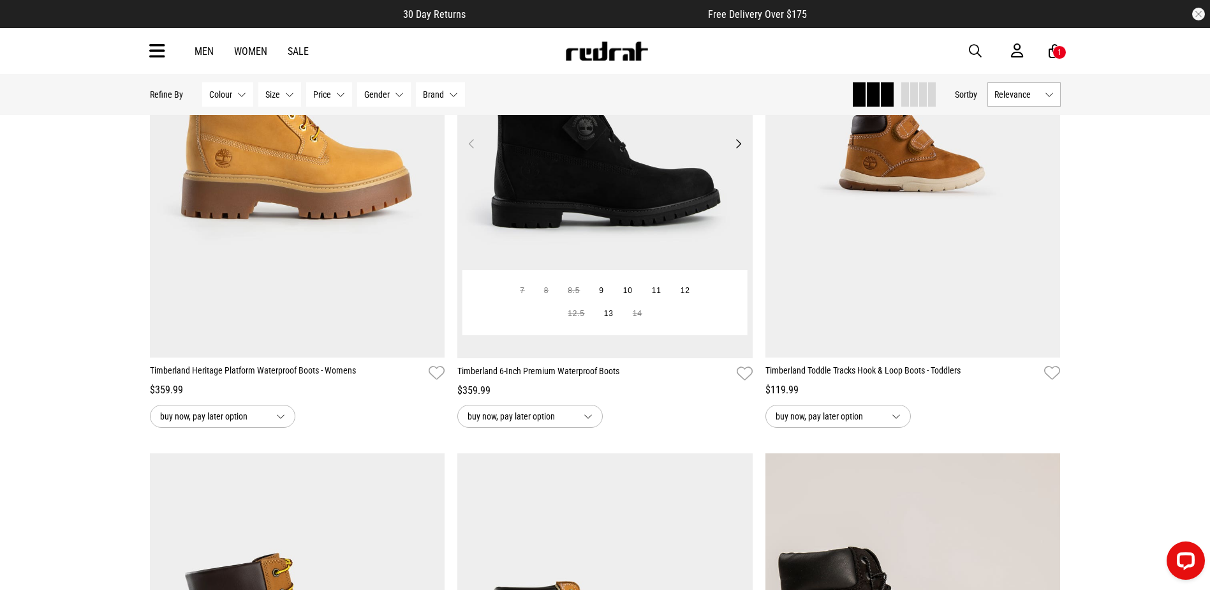
click at [647, 243] on img at bounding box center [604, 150] width 295 height 413
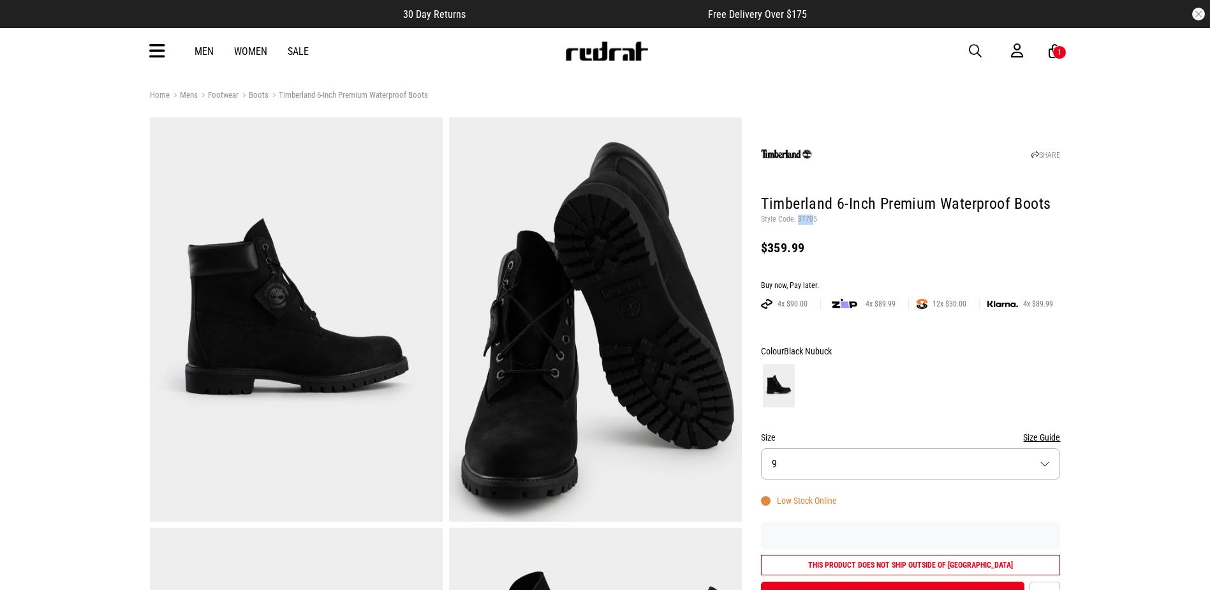
drag, startPoint x: 813, startPoint y: 217, endPoint x: 798, endPoint y: 219, distance: 14.9
click at [797, 219] on p "Style Code: 31705" at bounding box center [911, 219] width 300 height 10
drag, startPoint x: 798, startPoint y: 219, endPoint x: 822, endPoint y: 232, distance: 26.8
click at [822, 234] on header "SHARE Timberland 6-Inch Premium Waterproof Boots Style Code: 31705 $359.99" at bounding box center [911, 193] width 300 height 145
drag, startPoint x: 817, startPoint y: 219, endPoint x: 797, endPoint y: 216, distance: 20.8
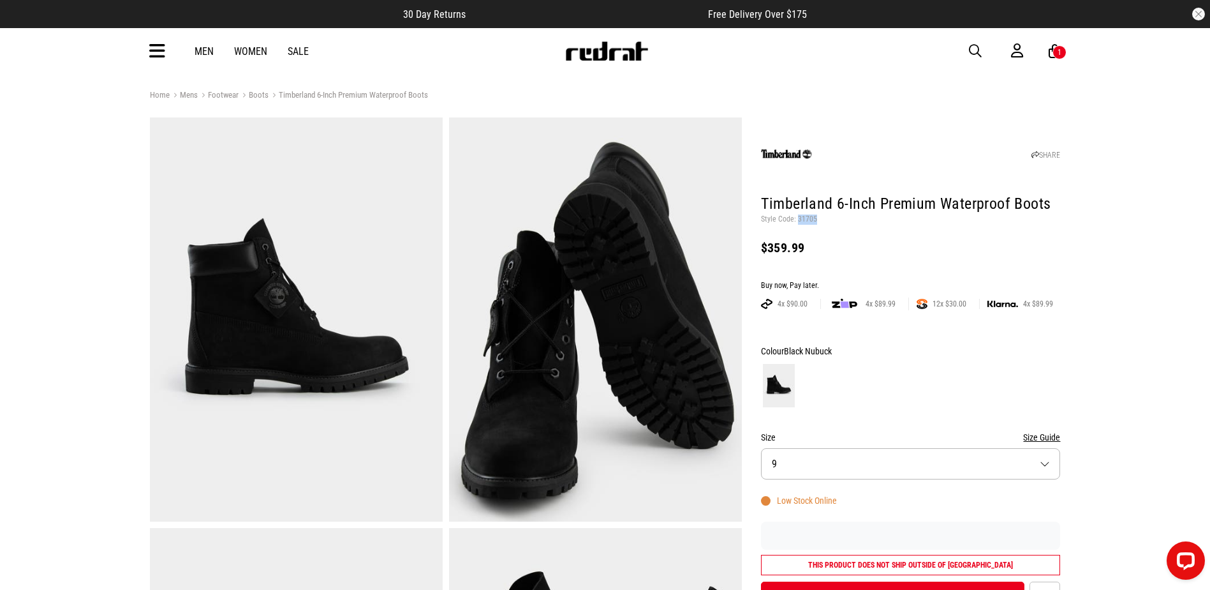
click at [797, 216] on p "Style Code: 31705" at bounding box center [911, 219] width 300 height 10
copy p "31705"
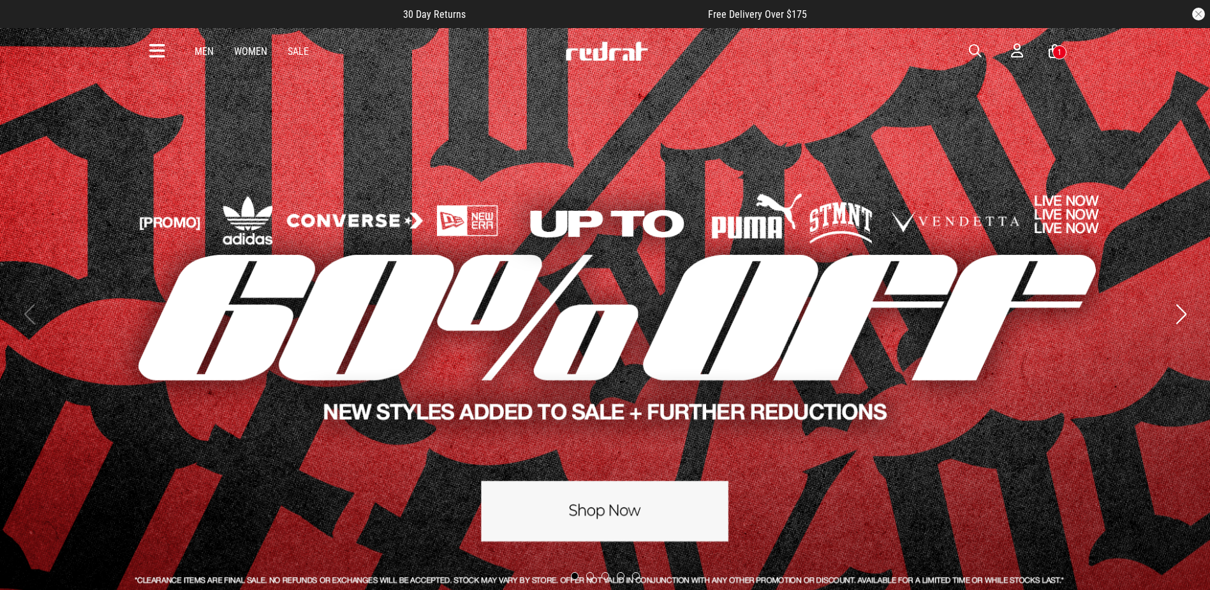
click at [152, 43] on icon at bounding box center [157, 51] width 16 height 21
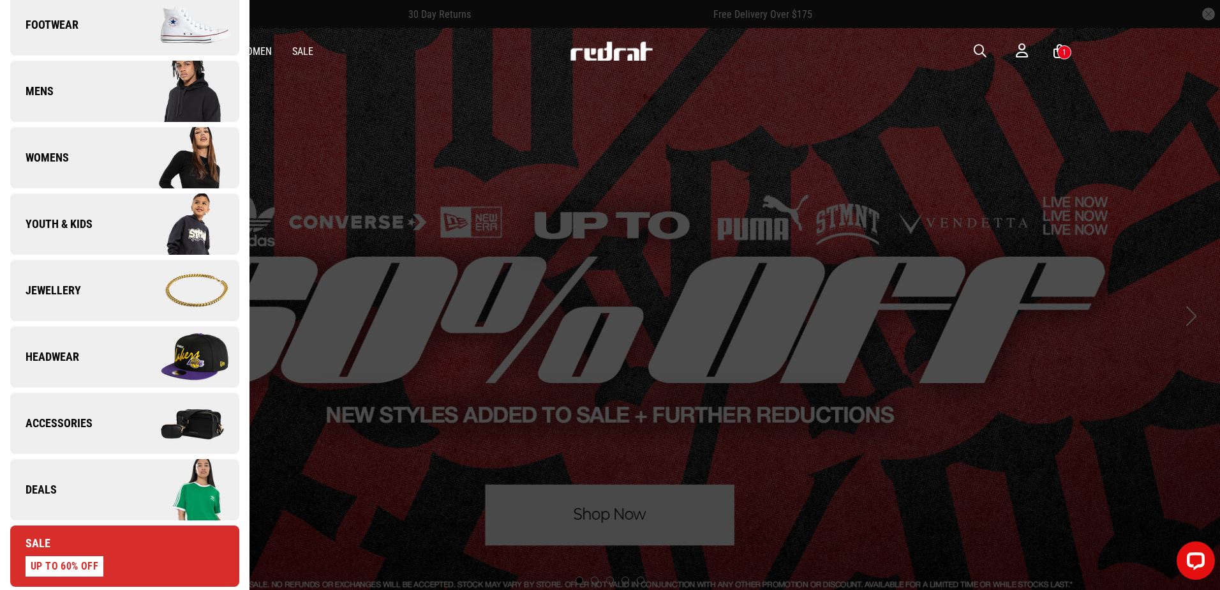
scroll to position [319, 0]
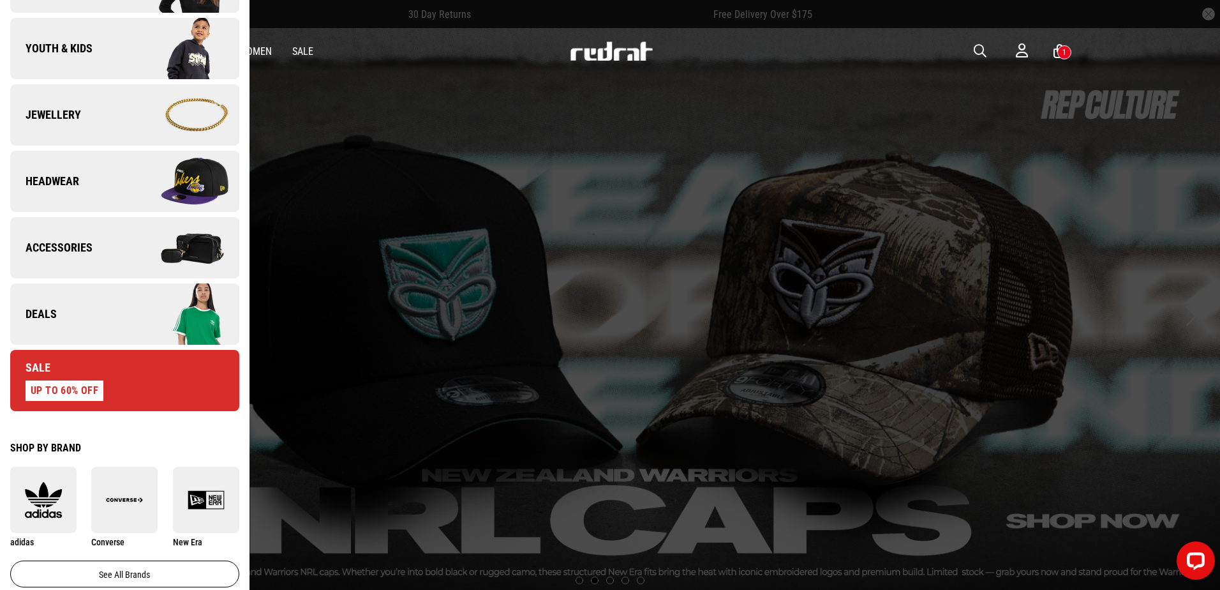
click at [963, 54] on div "Men Women Sale Sign in New Back Footwear Back Footwear Mens Back Mens Womens Ba…" at bounding box center [610, 51] width 932 height 46
click at [987, 51] on button "button" at bounding box center [987, 50] width 26 height 15
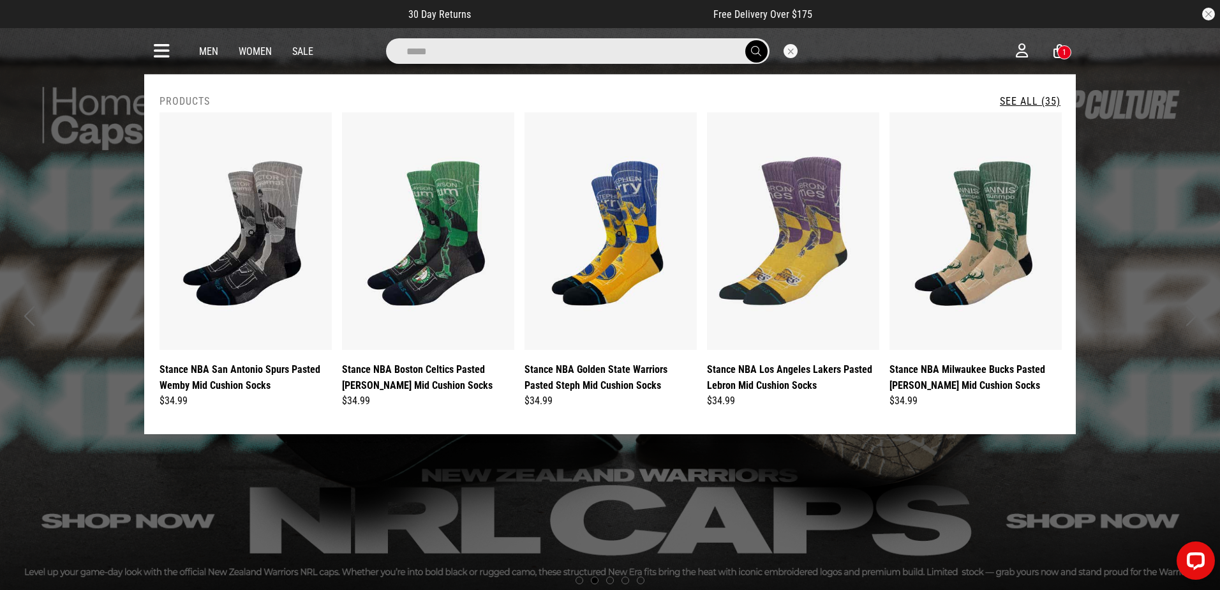
type input "*****"
click at [745, 40] on button "submit" at bounding box center [756, 51] width 22 height 22
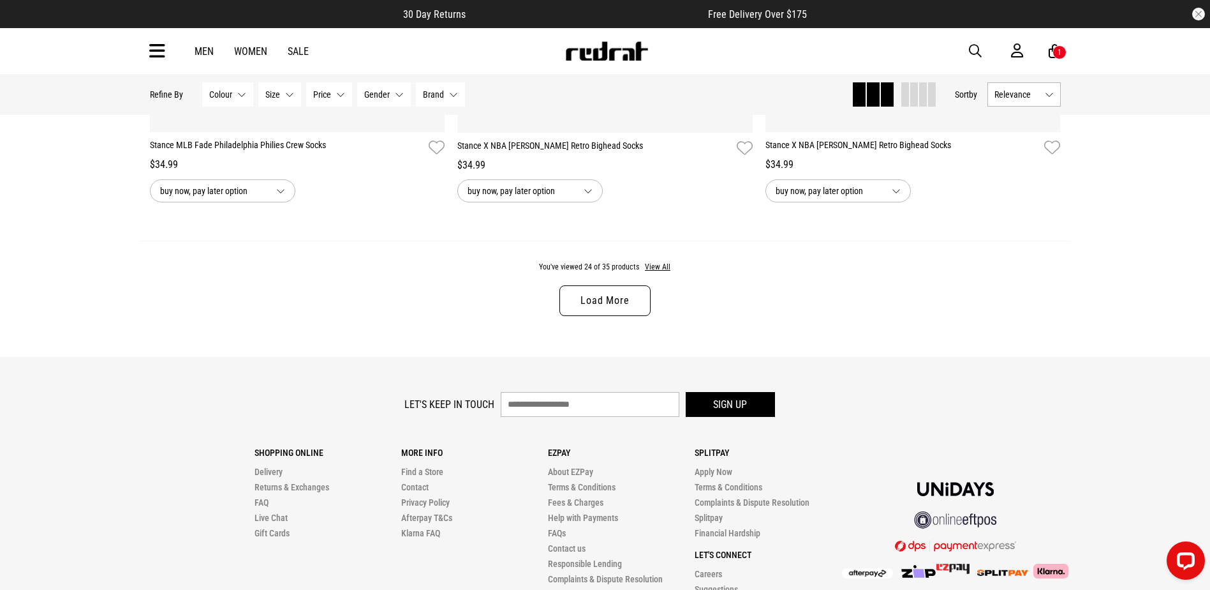
scroll to position [4189, 0]
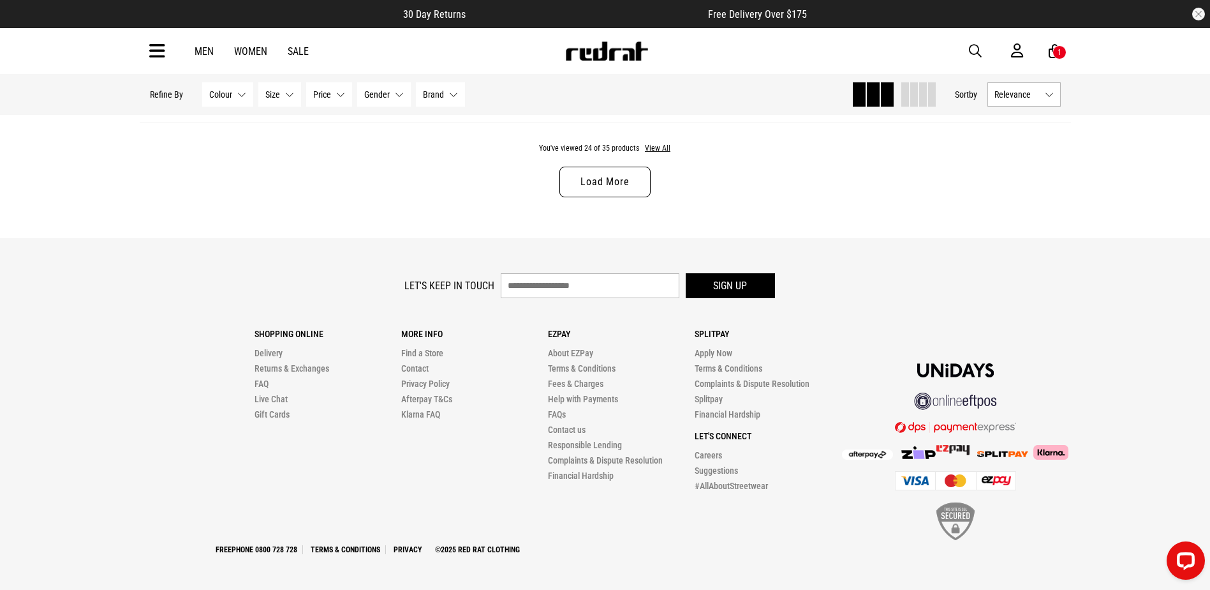
click at [624, 197] on div "You've viewed 24 of 35 products View All Load More" at bounding box center [606, 180] width 932 height 117
click at [631, 188] on link "Load More" at bounding box center [605, 182] width 91 height 31
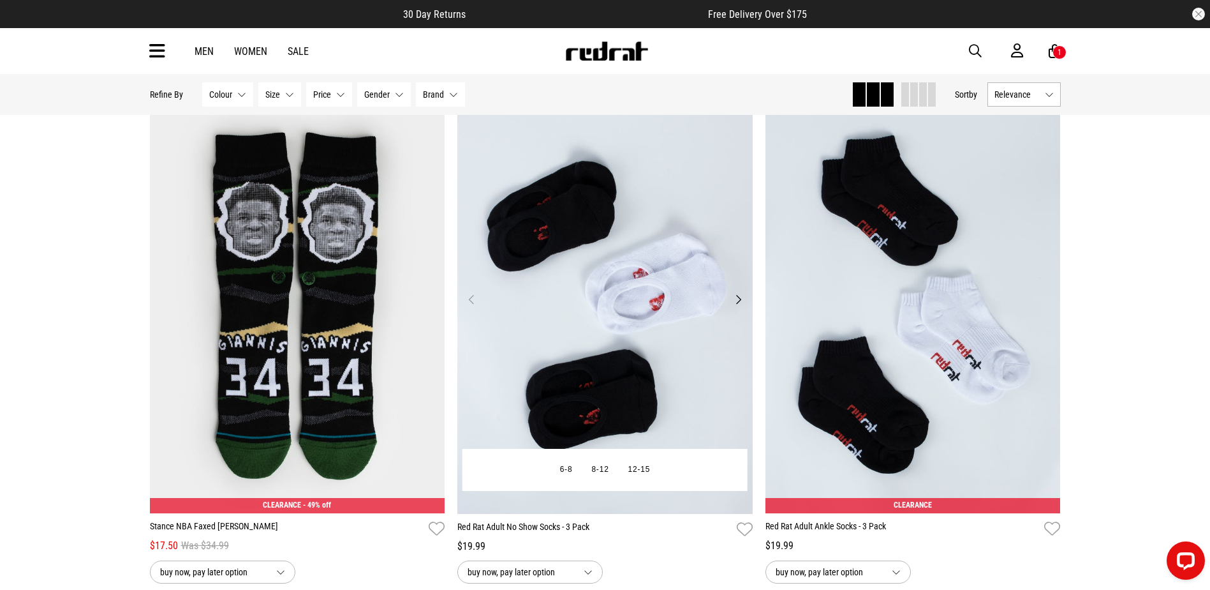
scroll to position [4827, 0]
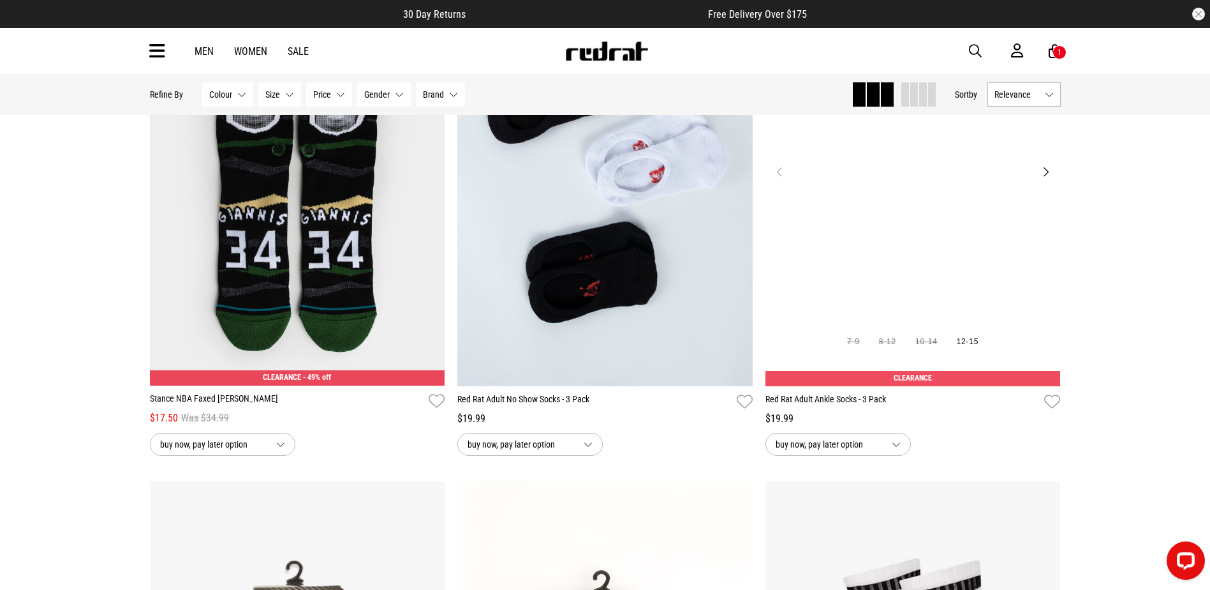
click at [885, 231] on img at bounding box center [913, 179] width 295 height 413
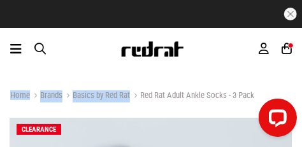
drag, startPoint x: 237, startPoint y: 75, endPoint x: 221, endPoint y: 56, distance: 24.5
